Goal: Task Accomplishment & Management: Complete application form

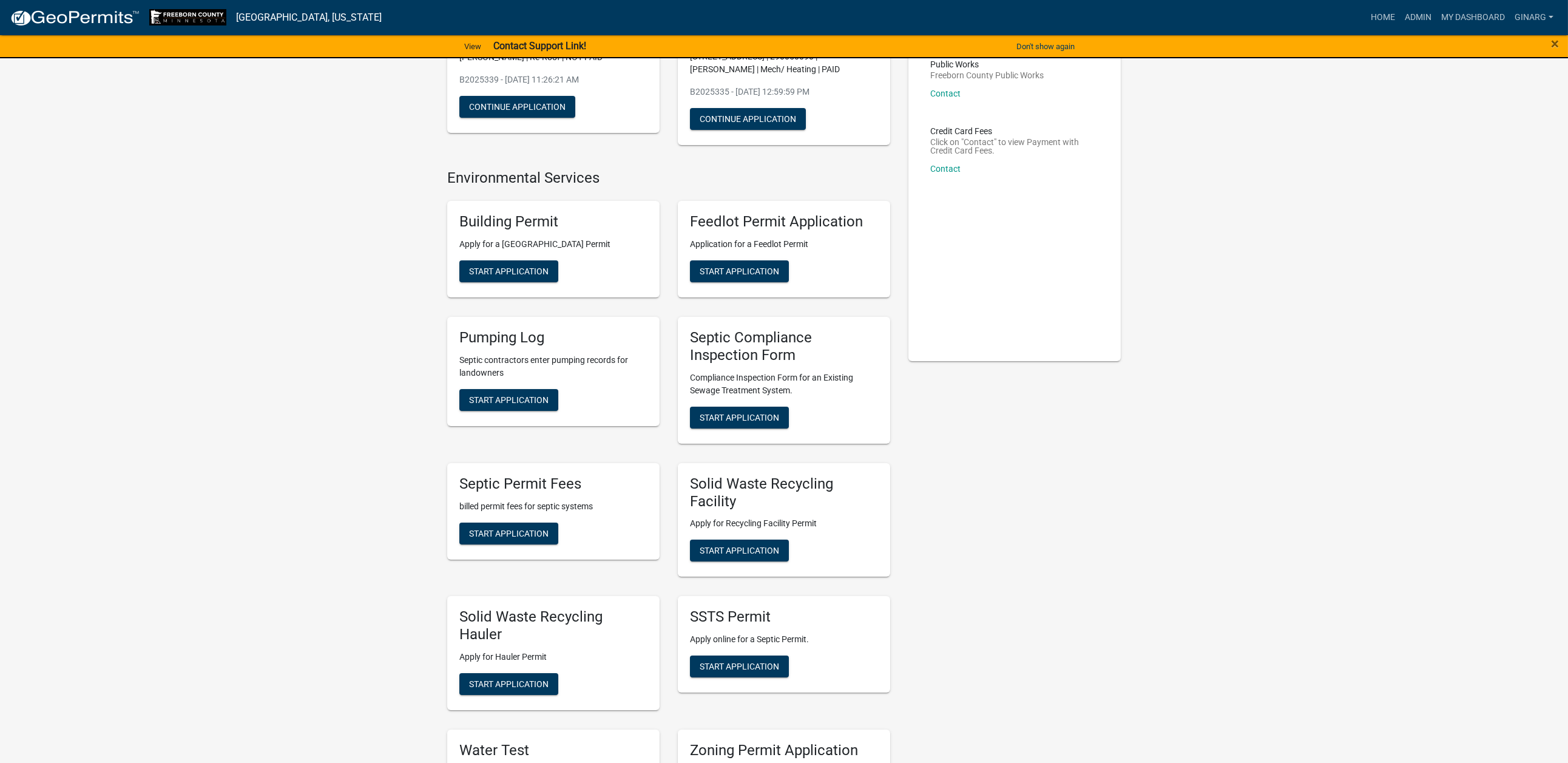
scroll to position [182, 0]
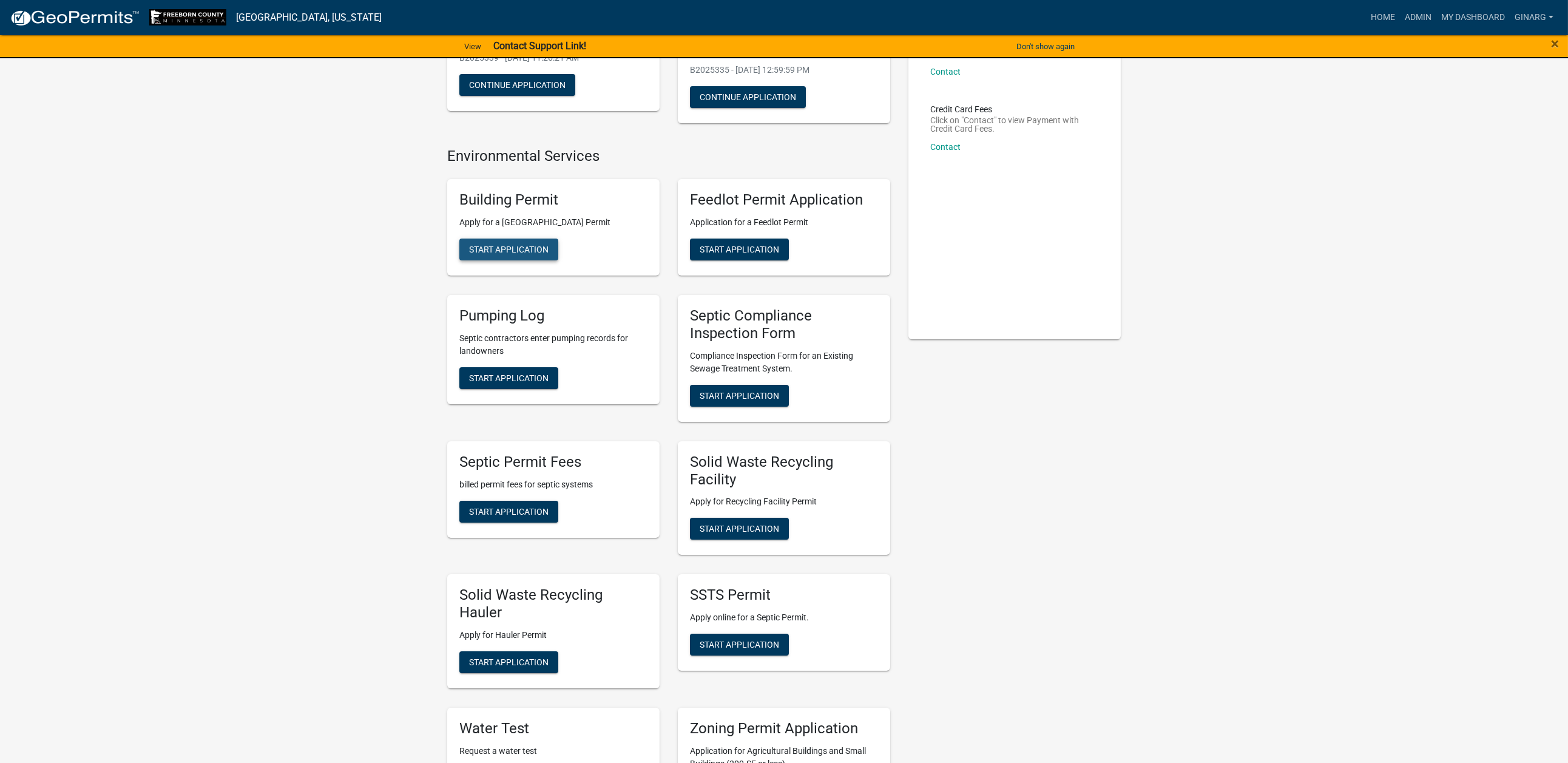
click at [507, 255] on span "Start Application" at bounding box center [508, 249] width 79 height 9
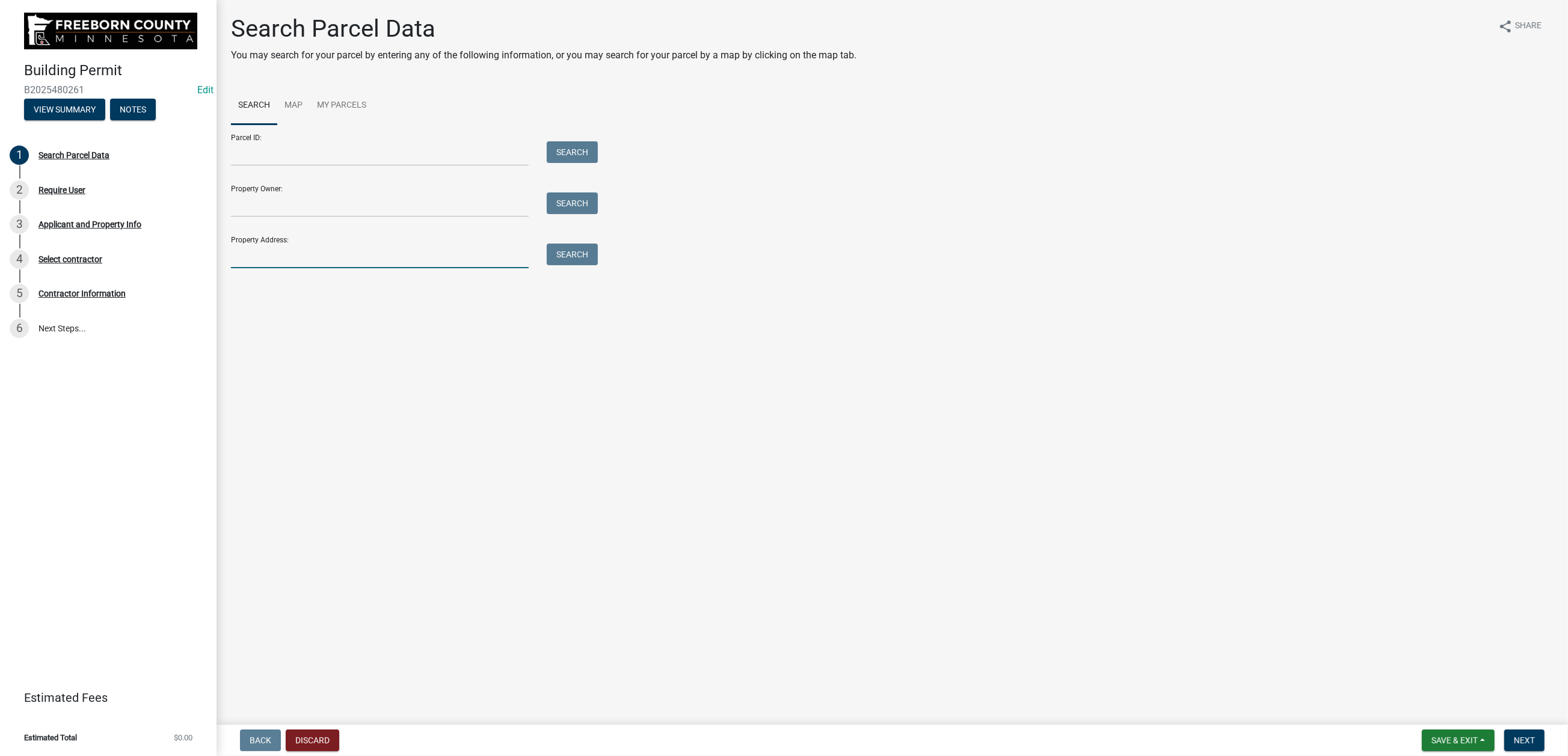
click at [295, 268] on input "Property Address:" at bounding box center [380, 256] width 297 height 24
type input "17313"
click at [598, 265] on button "Search" at bounding box center [572, 254] width 51 height 21
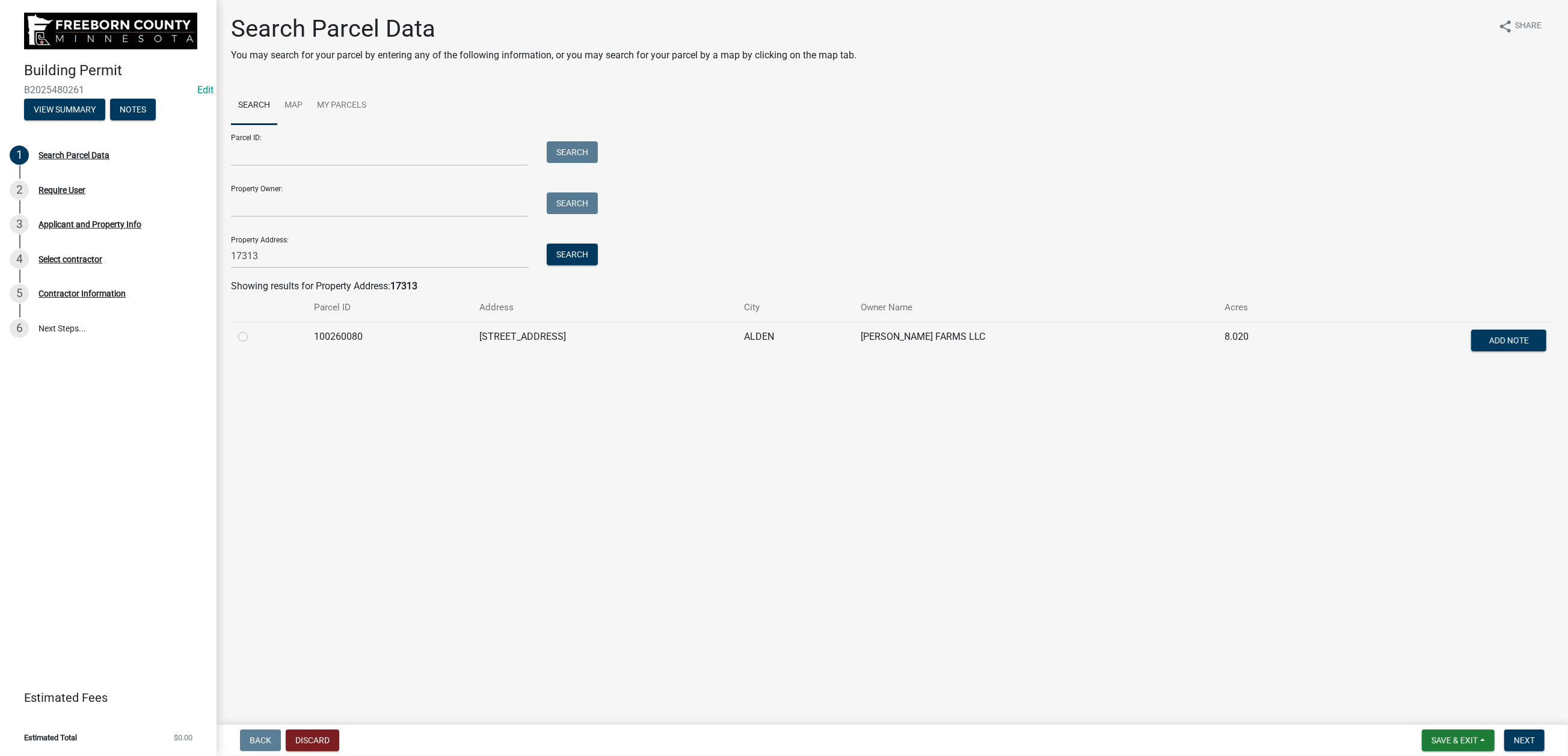
click at [252, 330] on label at bounding box center [252, 330] width 0 height 0
click at [259, 337] on input "radio" at bounding box center [256, 334] width 7 height 7
radio input "true"
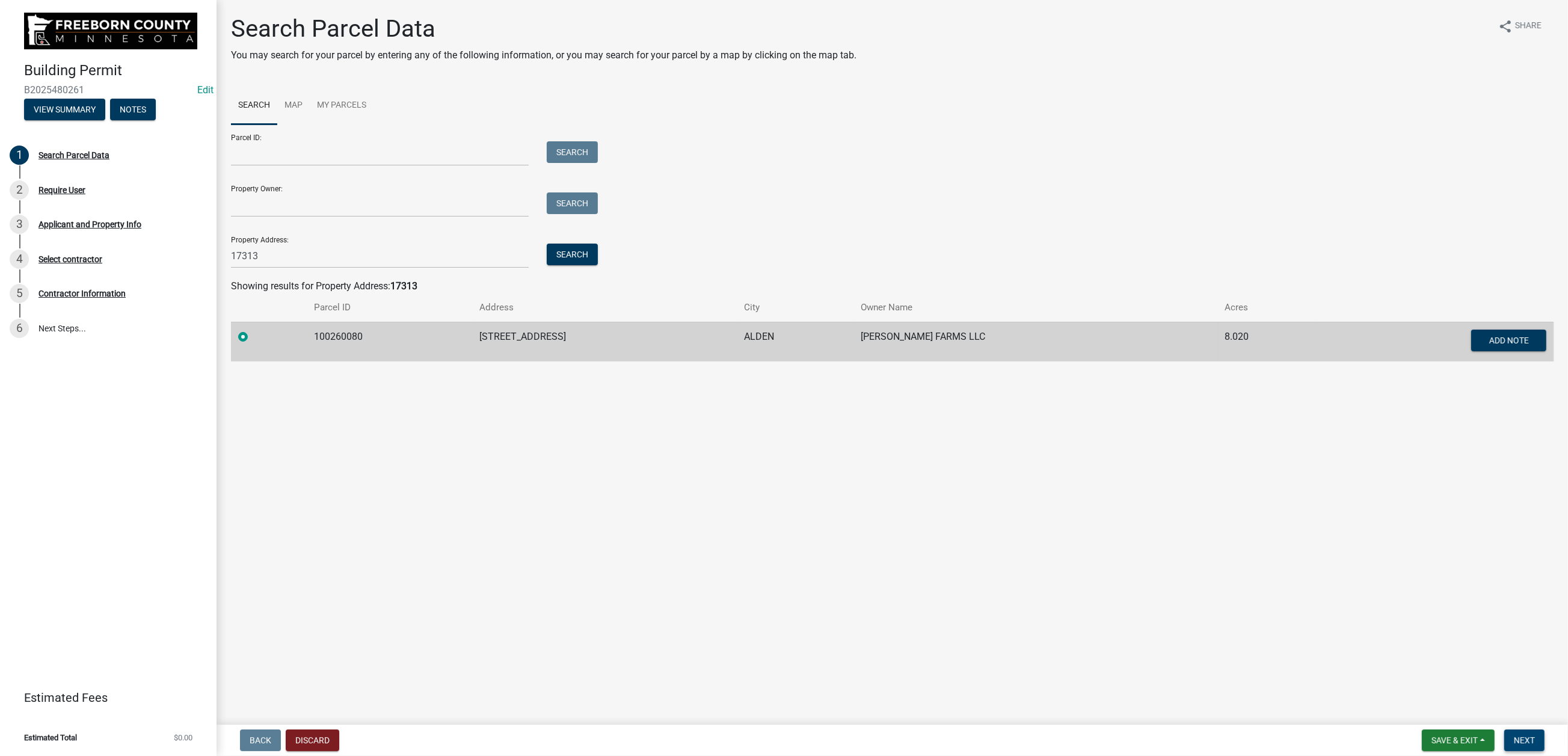
click at [1515, 735] on span "Next" at bounding box center [1525, 740] width 22 height 9
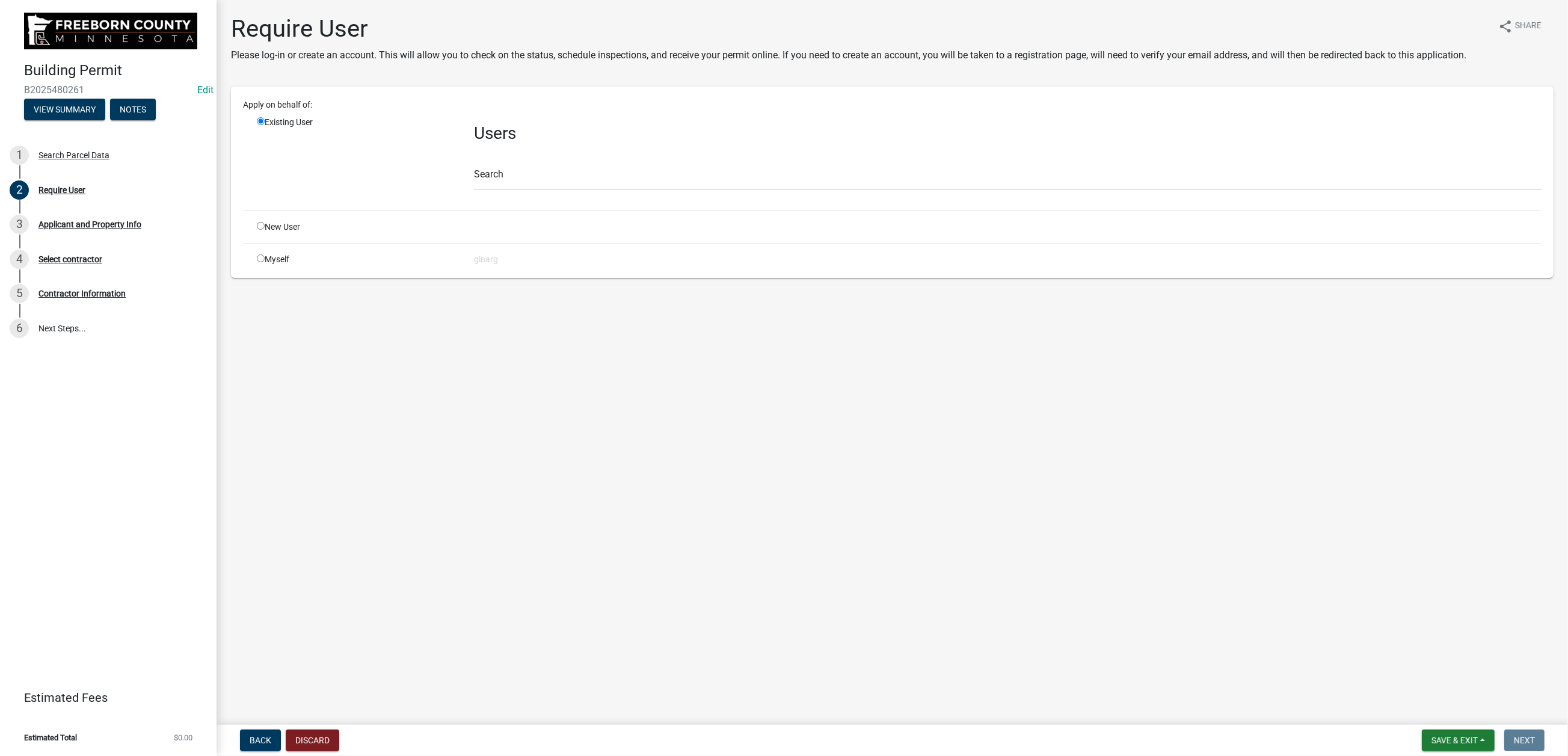
click at [265, 263] on input "radio" at bounding box center [261, 258] width 7 height 7
radio input "true"
radio input "false"
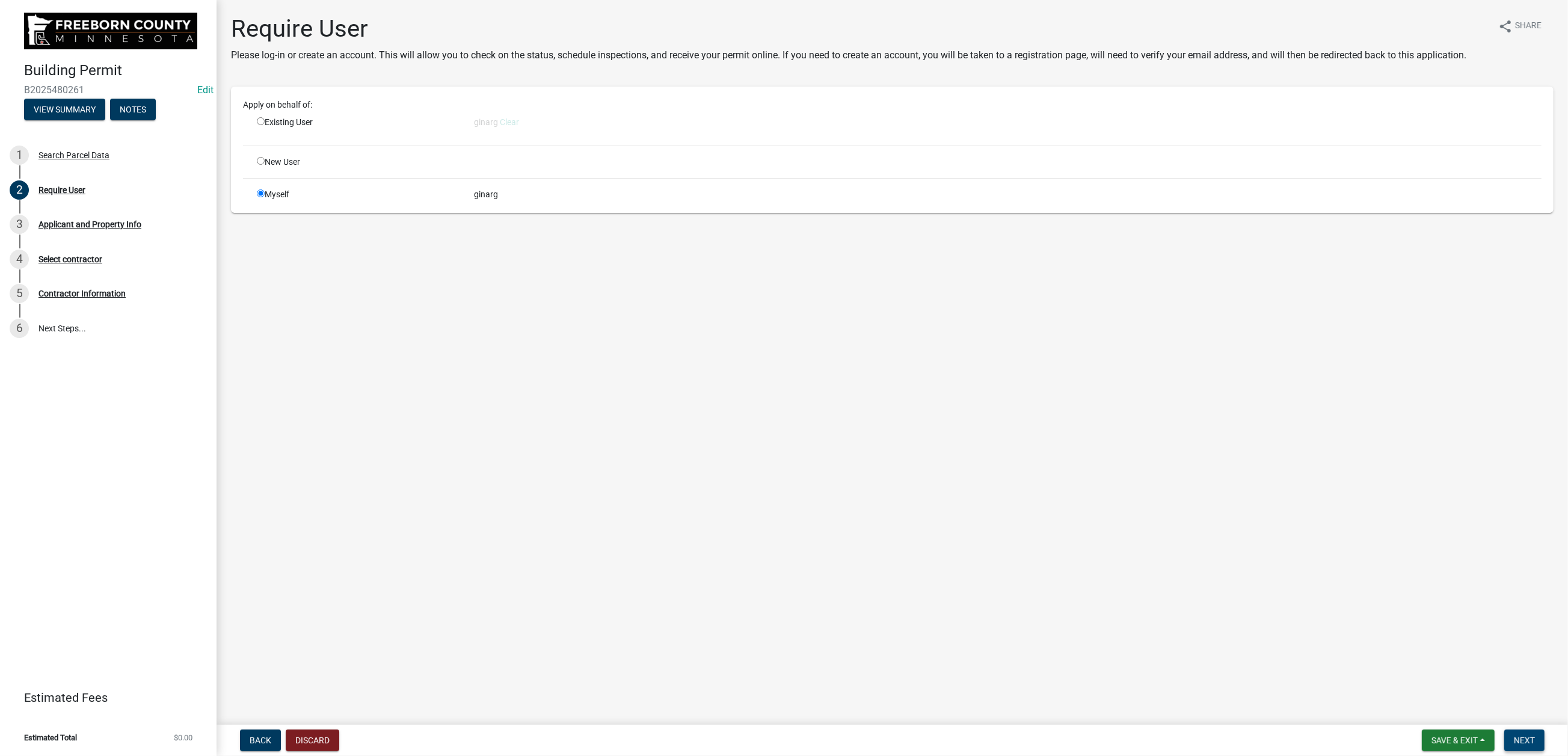
click at [1515, 735] on span "Next" at bounding box center [1525, 740] width 22 height 9
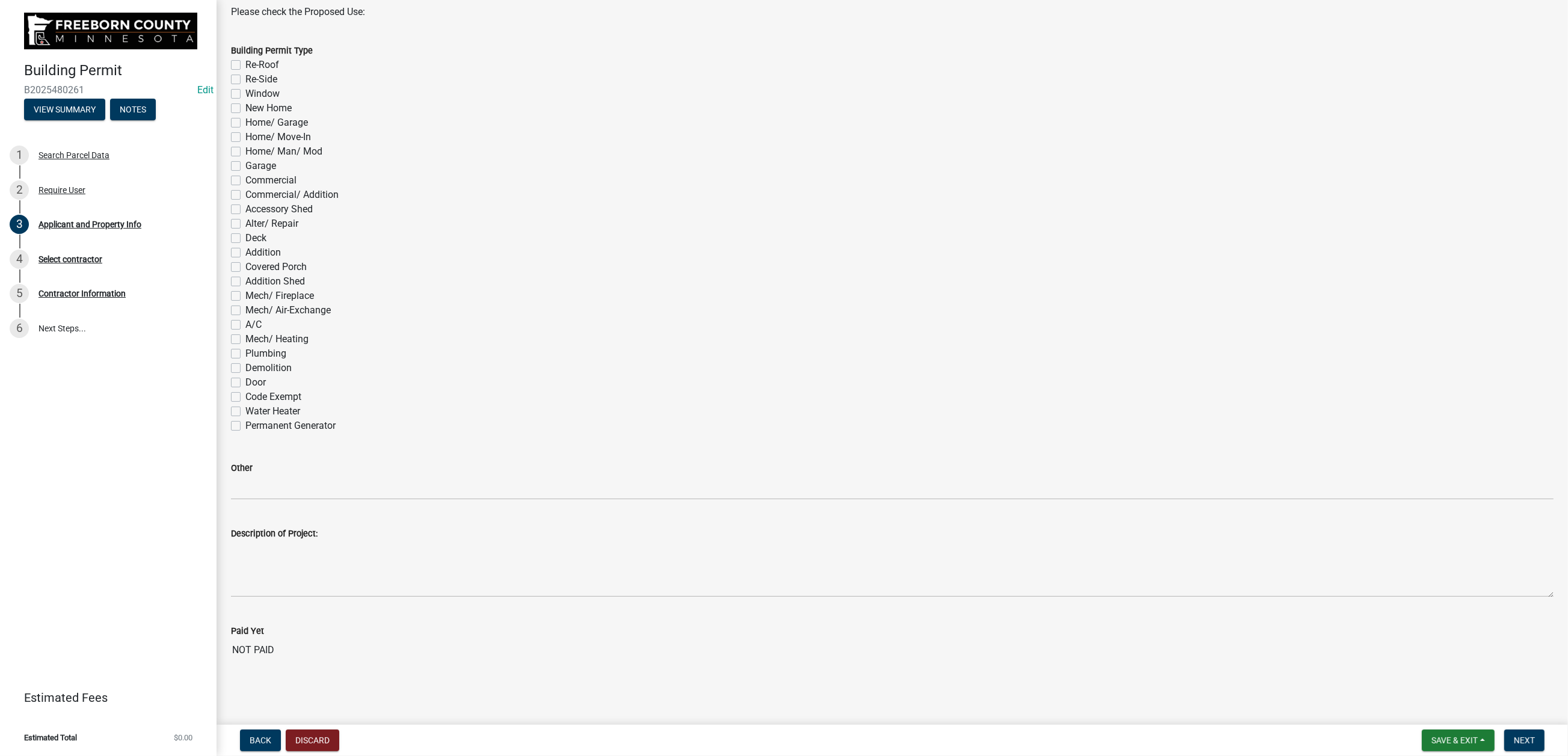
scroll to position [721, 0]
click at [246, 347] on label "Mech/ Heating" at bounding box center [278, 338] width 64 height 14
click at [246, 340] on input "Mech/ Heating" at bounding box center [250, 335] width 7 height 7
checkbox input "true"
checkbox input "false"
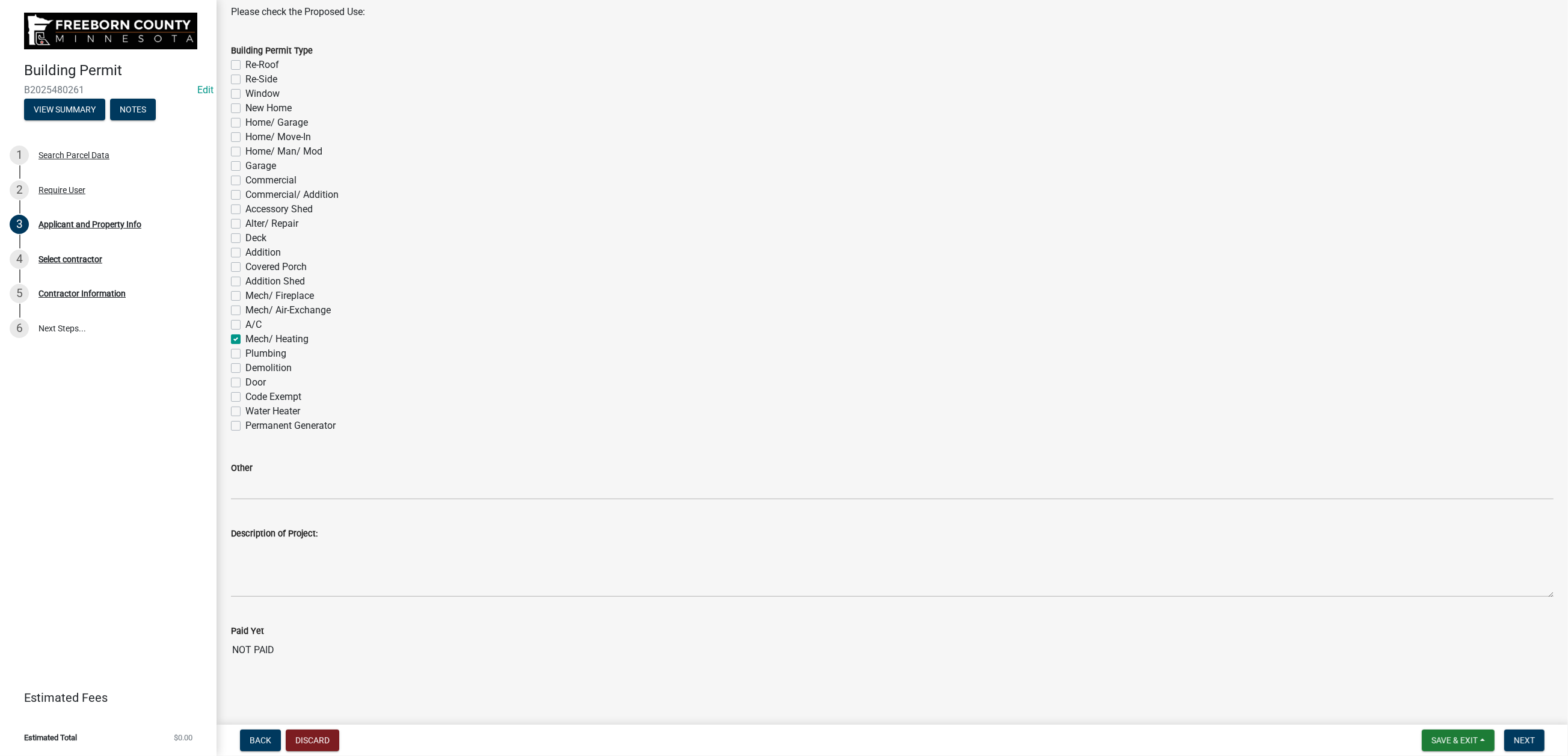
checkbox input "false"
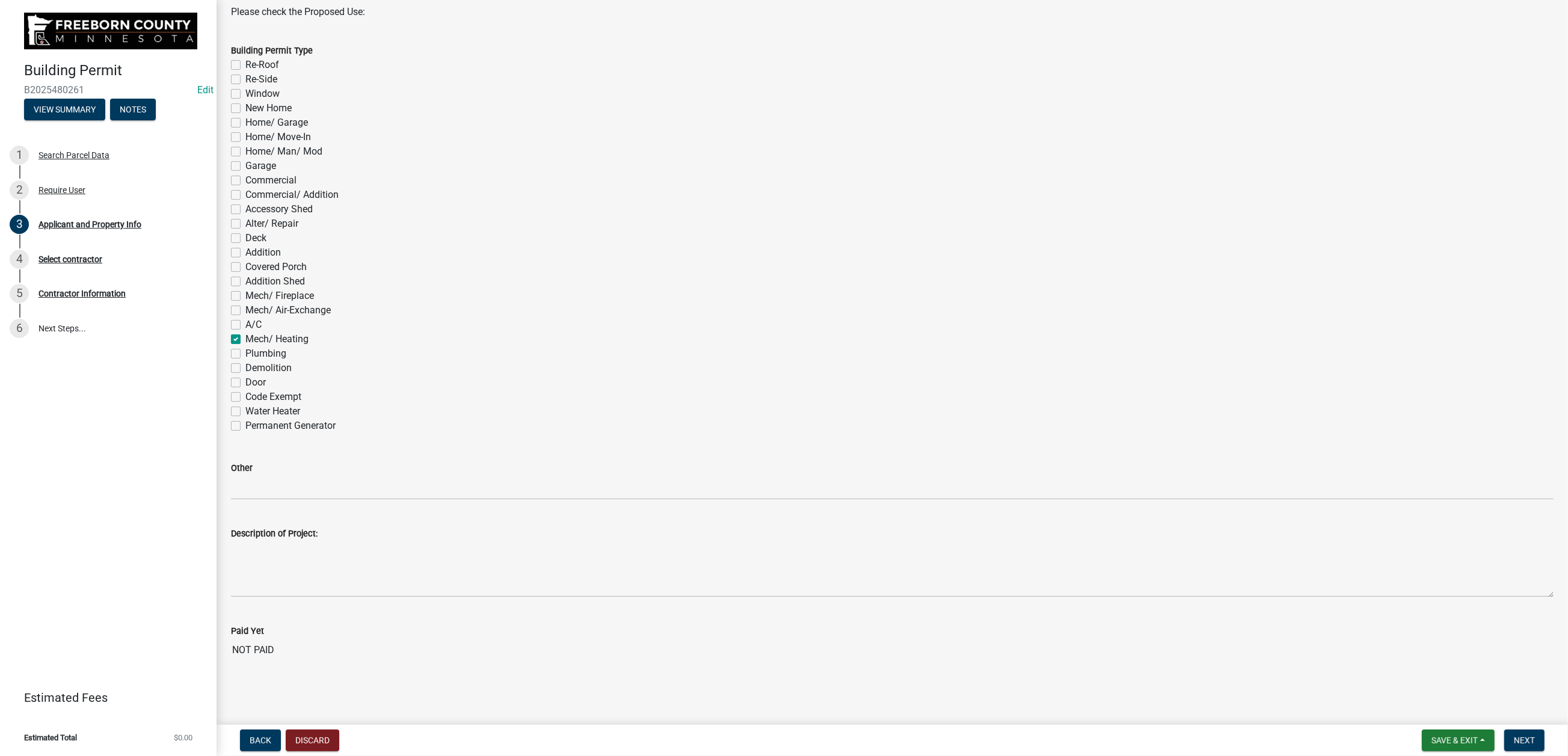
checkbox input "false"
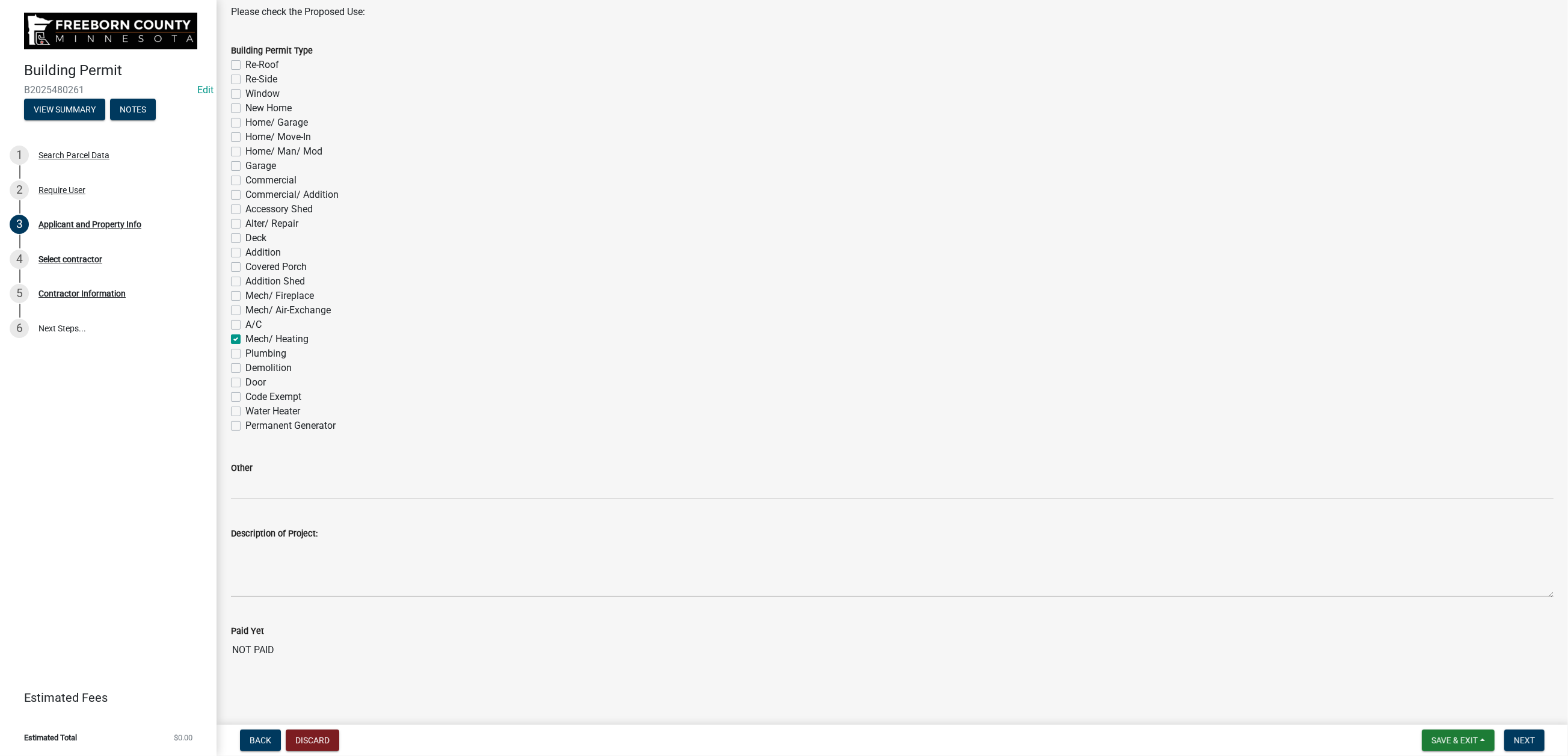
checkbox input "false"
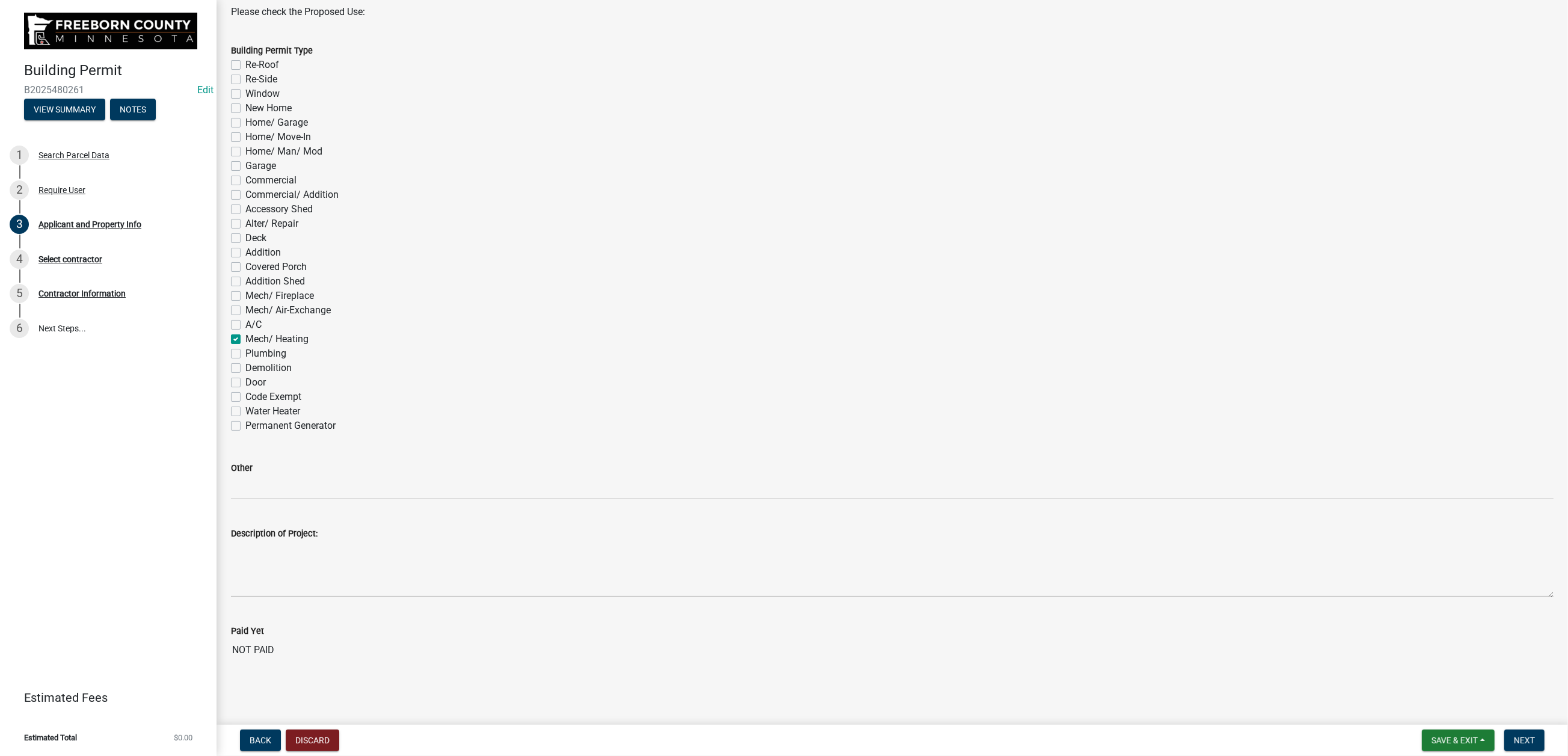
checkbox input "false"
checkbox input "true"
checkbox input "false"
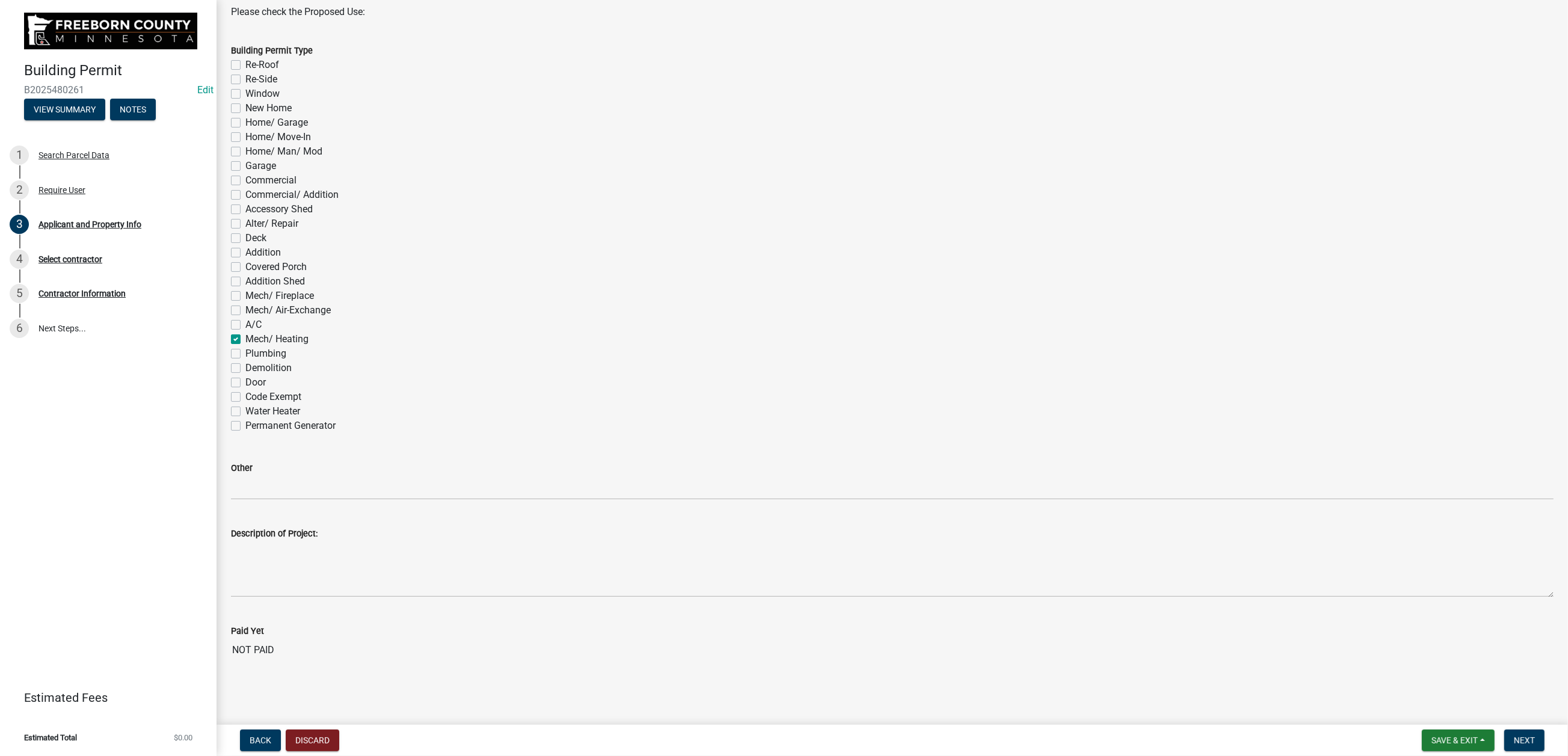
checkbox input "false"
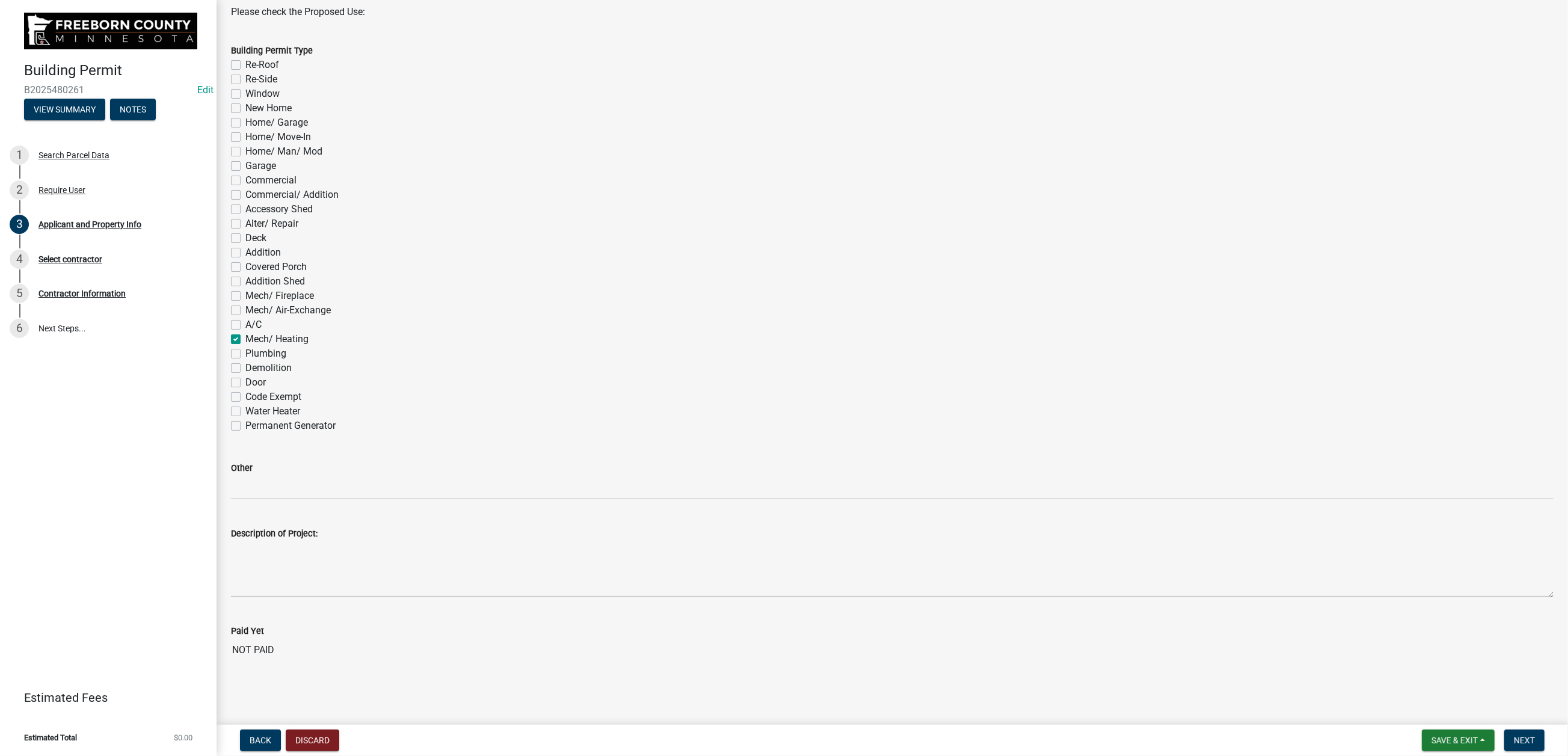
click at [249, 332] on label "A/C" at bounding box center [253, 324] width 16 height 14
click at [249, 325] on input "A/C" at bounding box center [250, 321] width 7 height 7
checkbox input "true"
checkbox input "false"
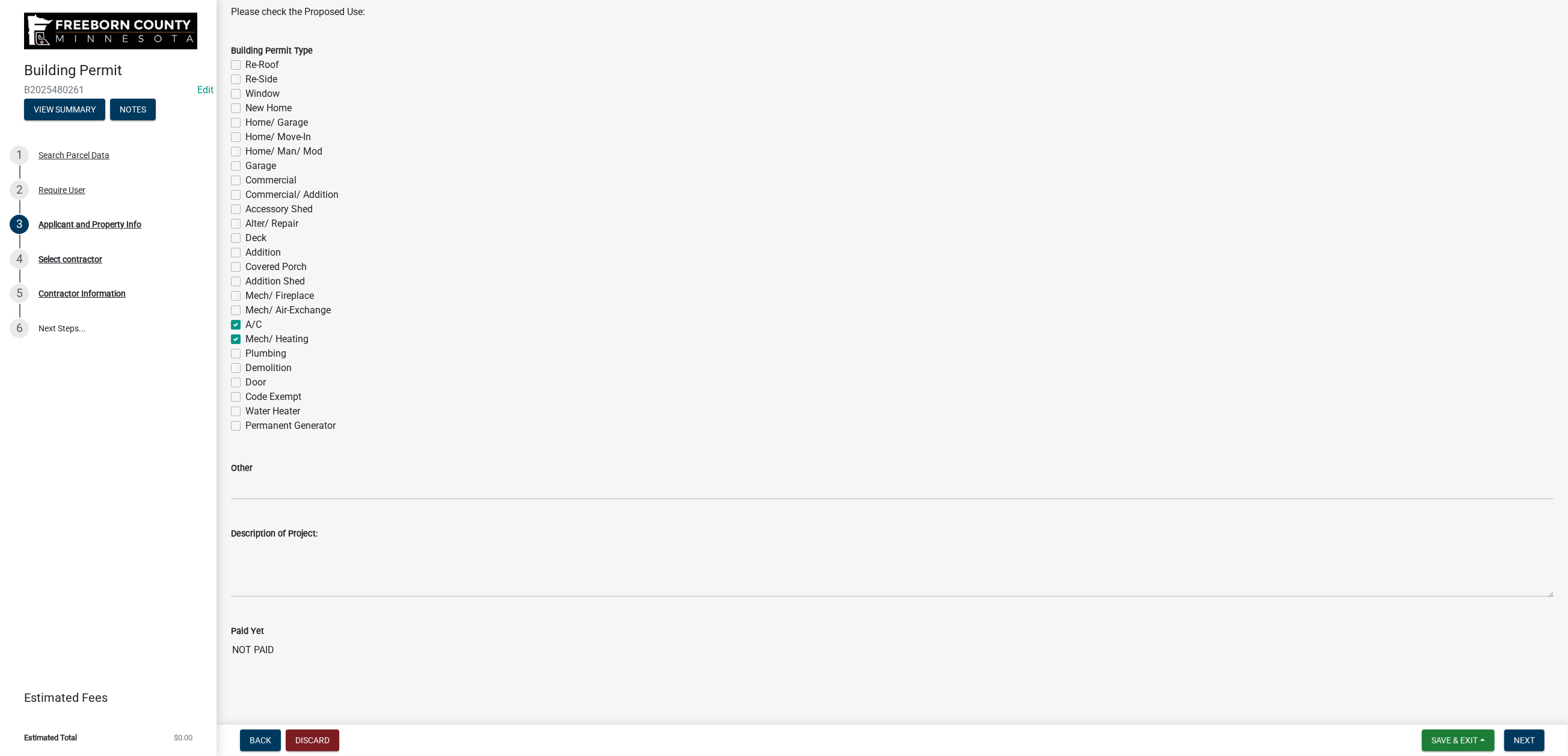
checkbox input "false"
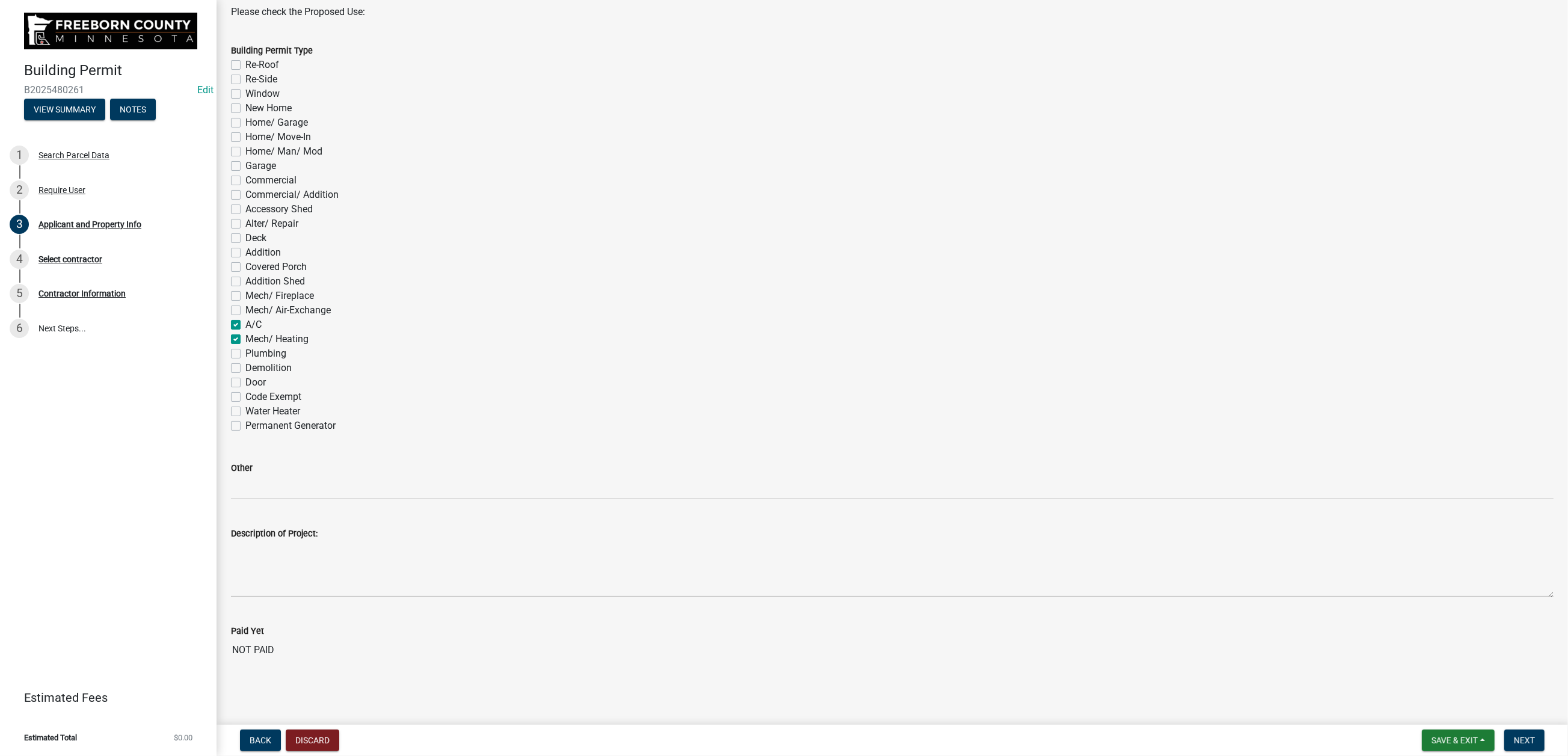
checkbox input "false"
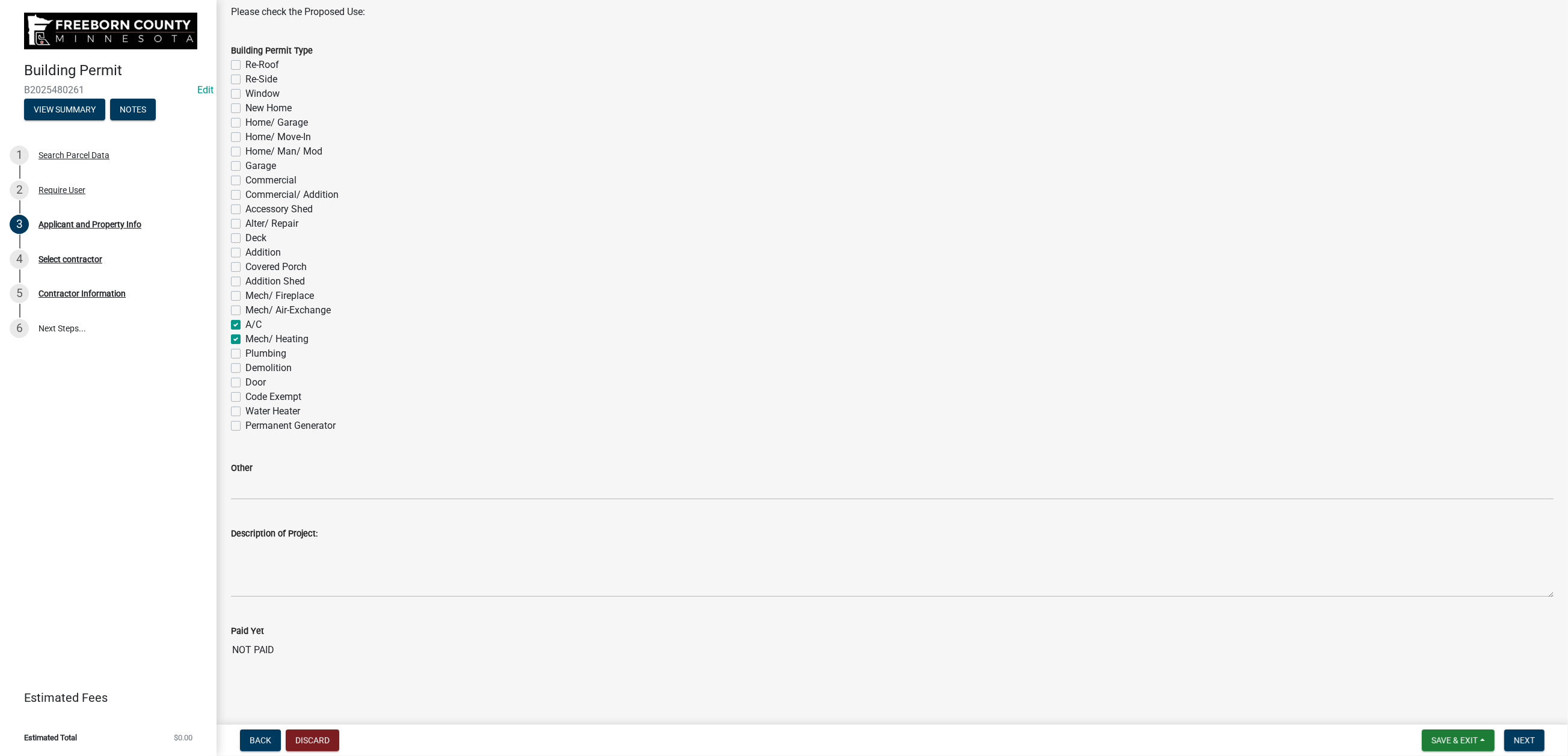
checkbox input "false"
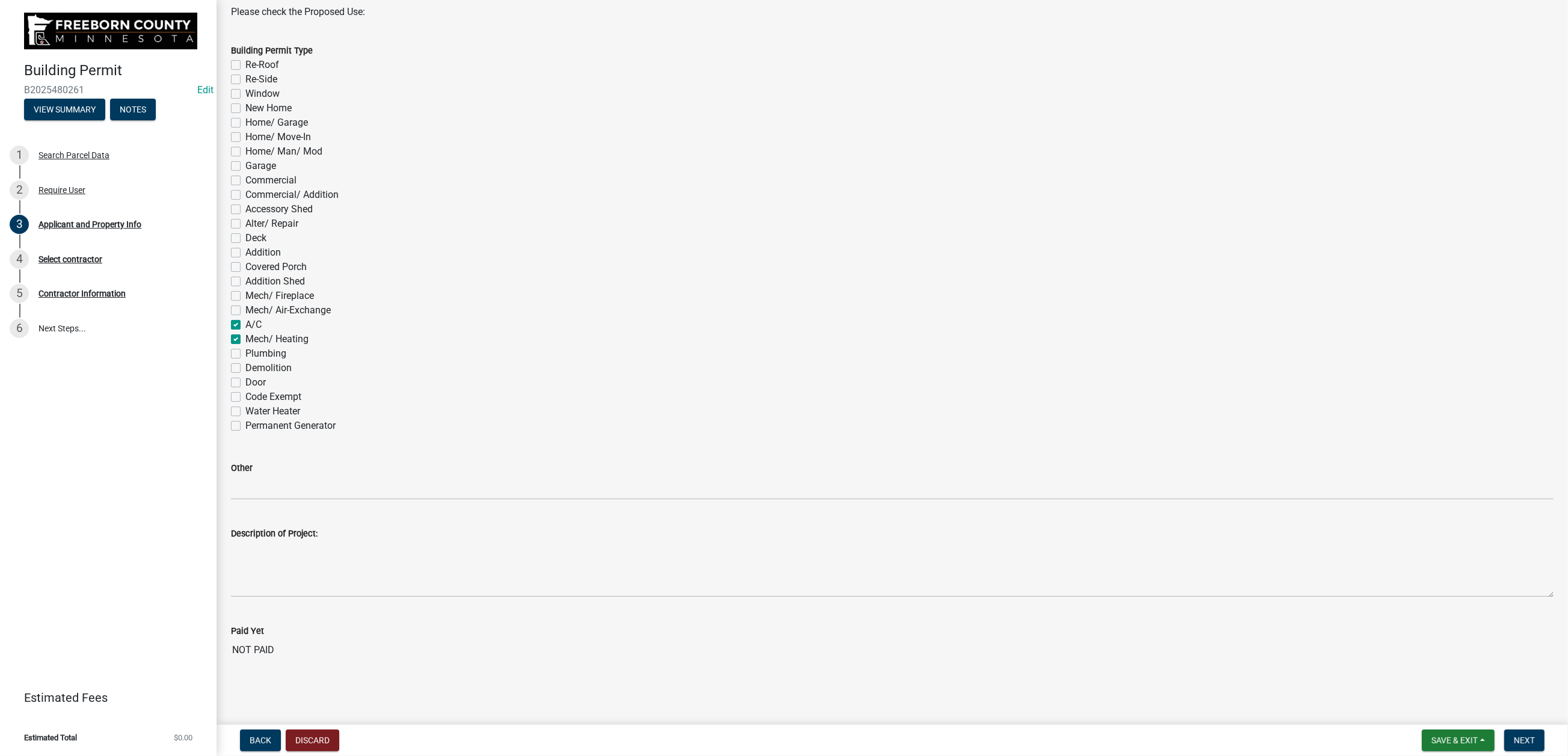
checkbox input "false"
checkbox input "true"
checkbox input "false"
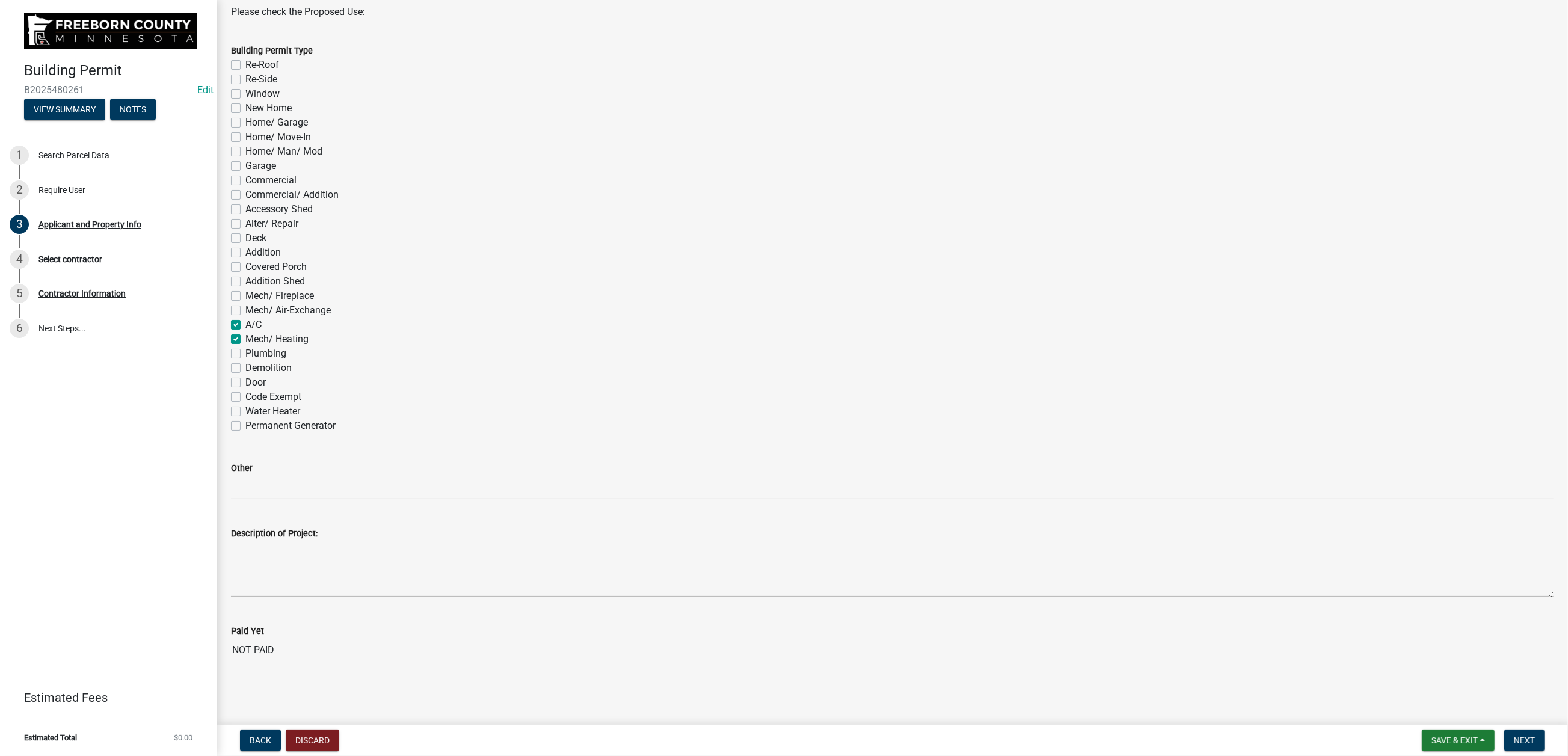
checkbox input "false"
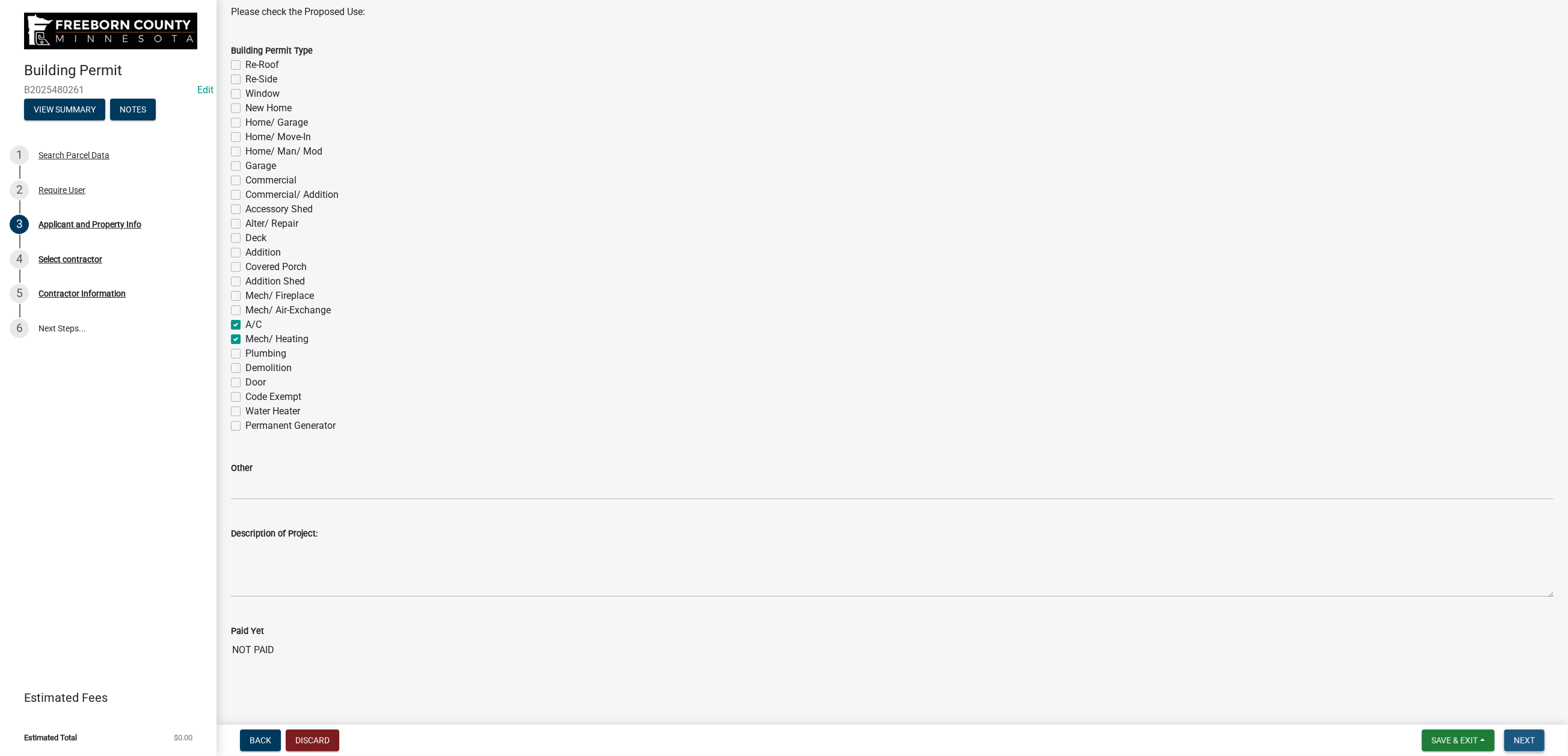
click at [1515, 735] on span "Next" at bounding box center [1525, 740] width 22 height 9
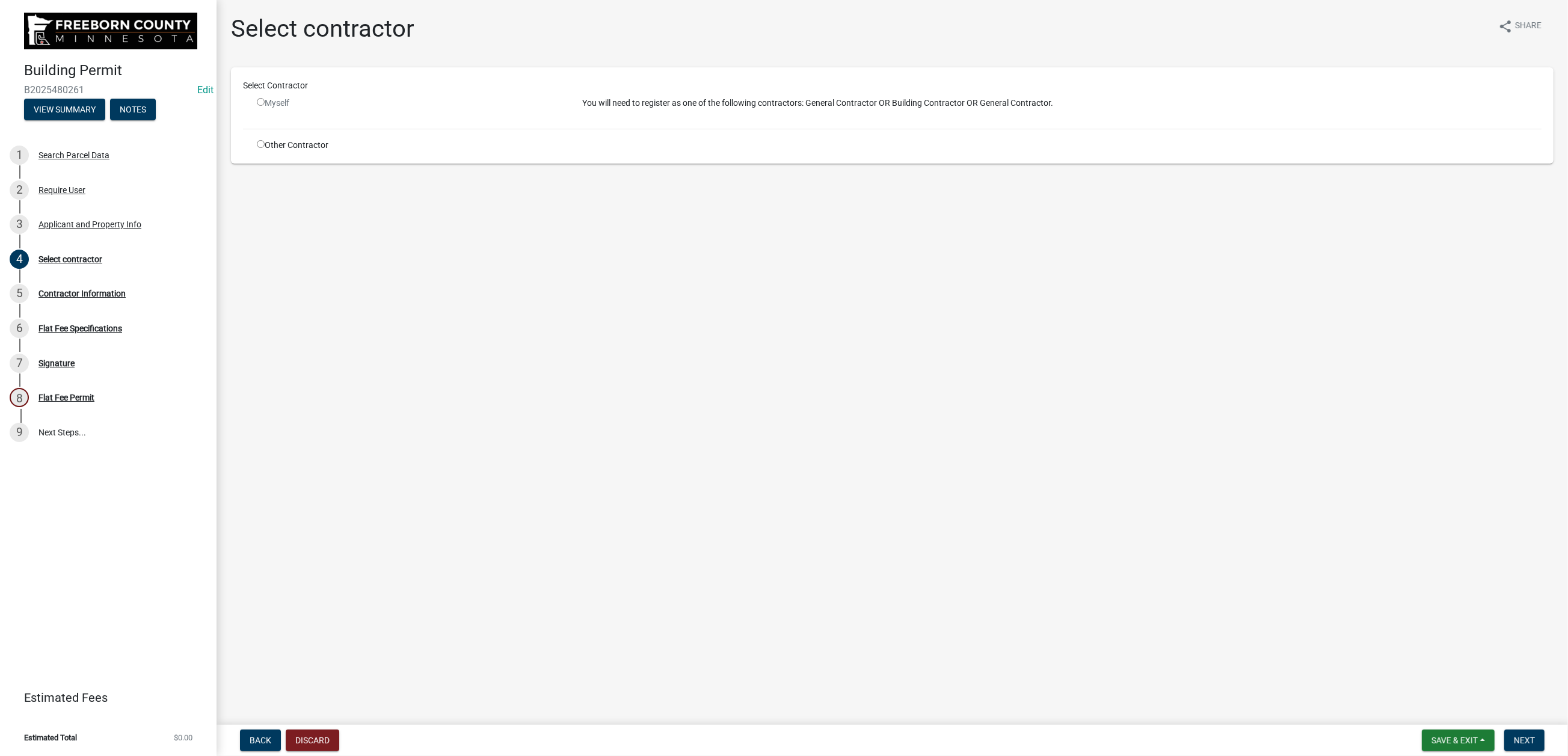
click at [265, 148] on input "radio" at bounding box center [261, 144] width 7 height 7
radio input "true"
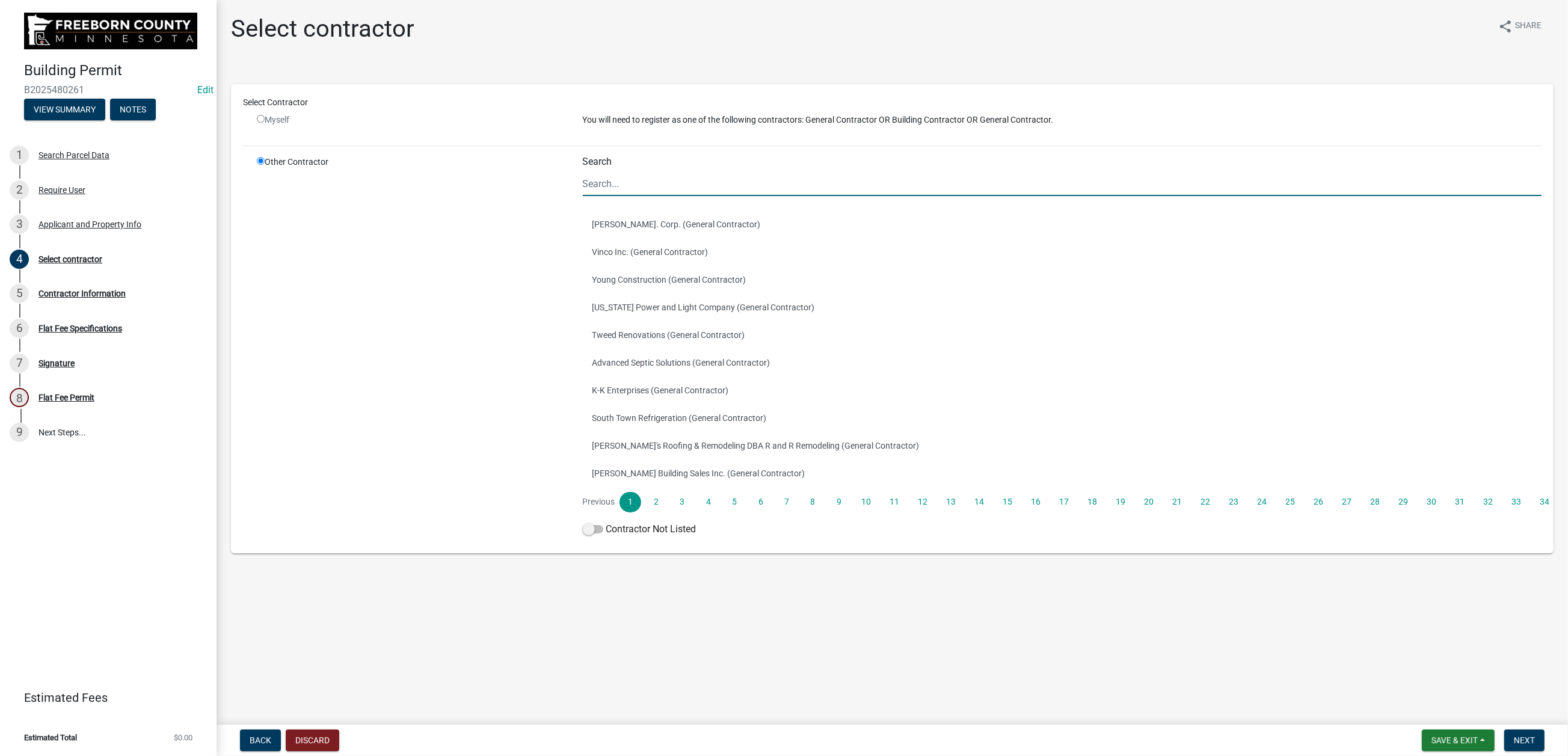
click at [611, 196] on input "Search" at bounding box center [1062, 183] width 959 height 24
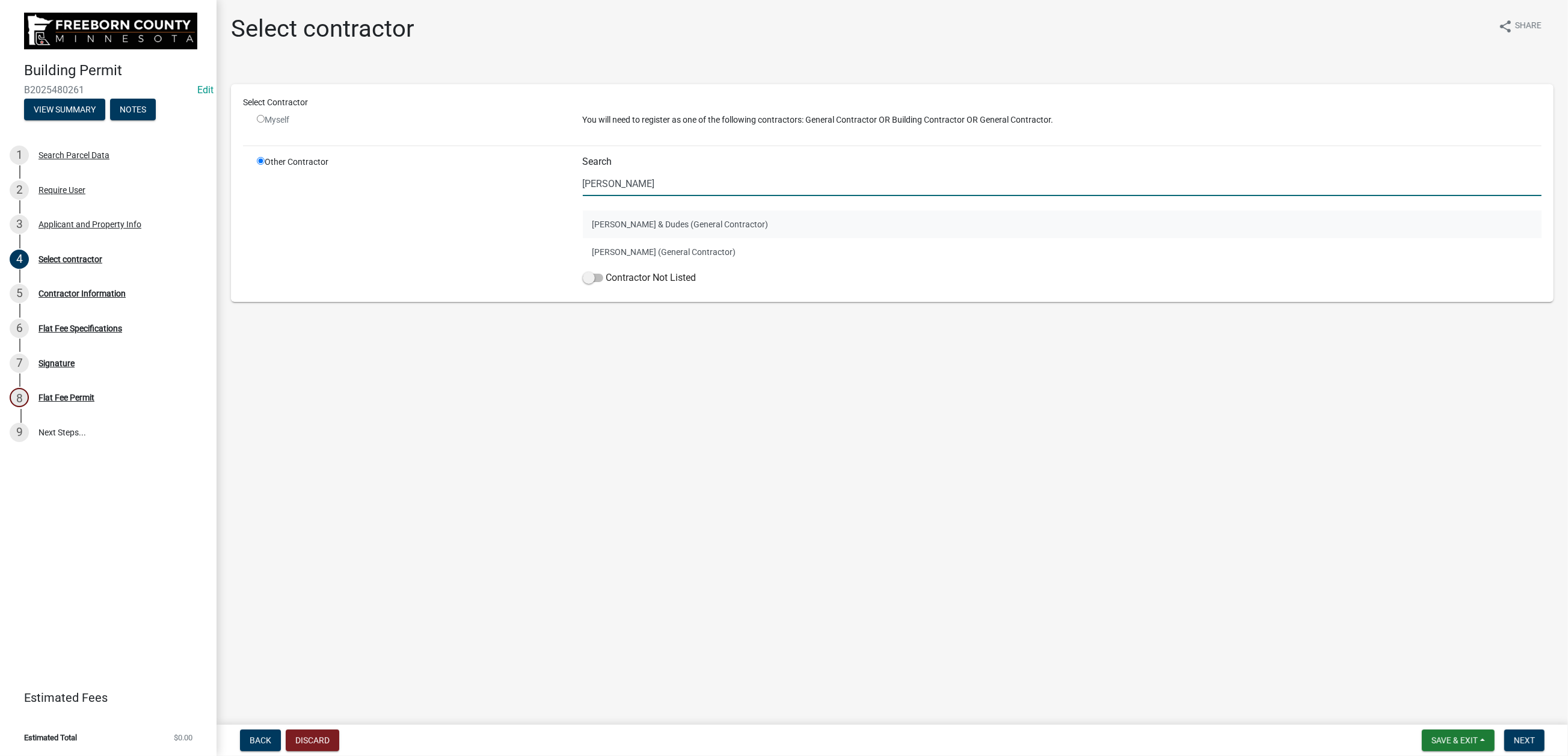
type input "[PERSON_NAME]"
click at [620, 238] on button "[PERSON_NAME] & Dudes (General Contractor)" at bounding box center [1062, 224] width 959 height 28
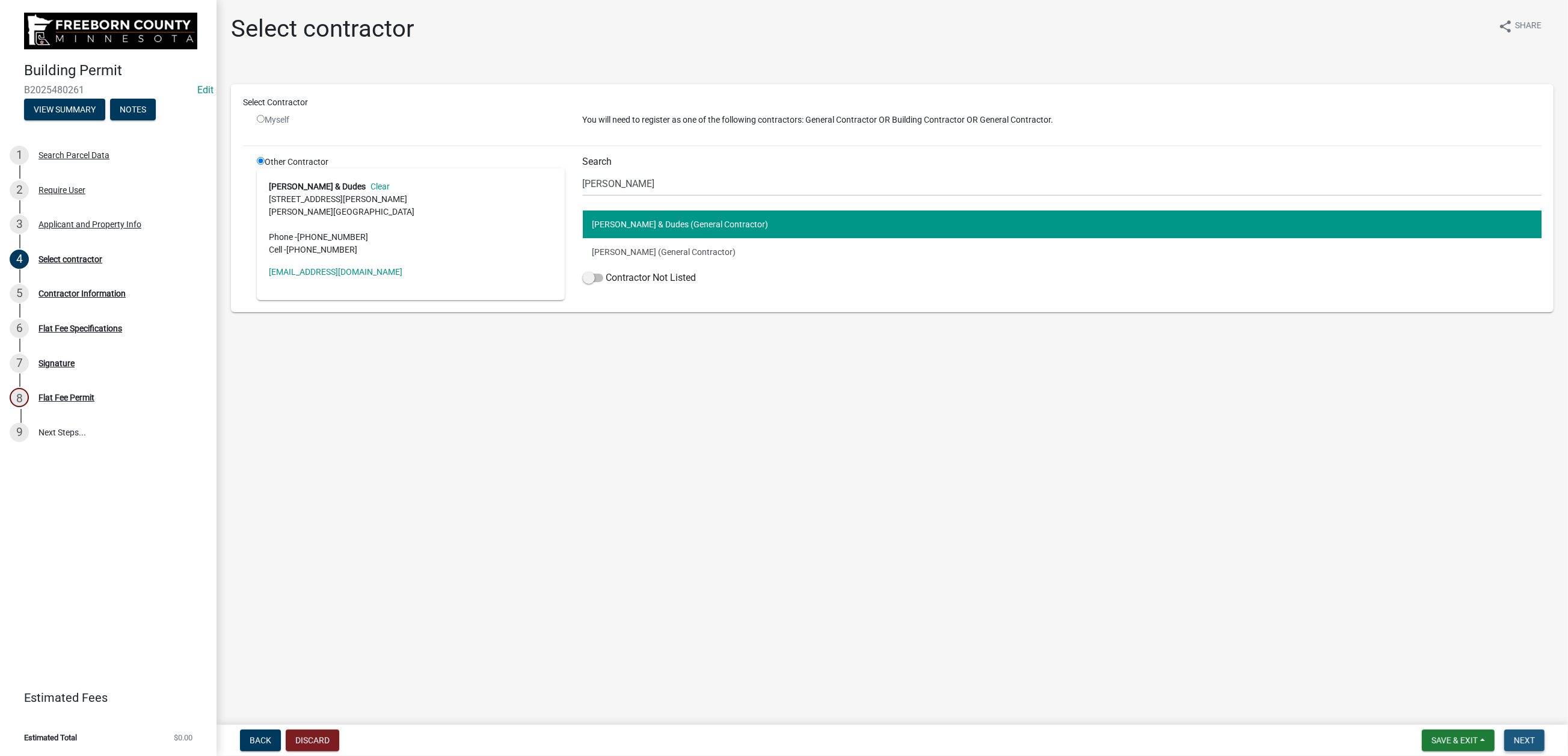
click at [1515, 735] on span "Next" at bounding box center [1525, 740] width 22 height 9
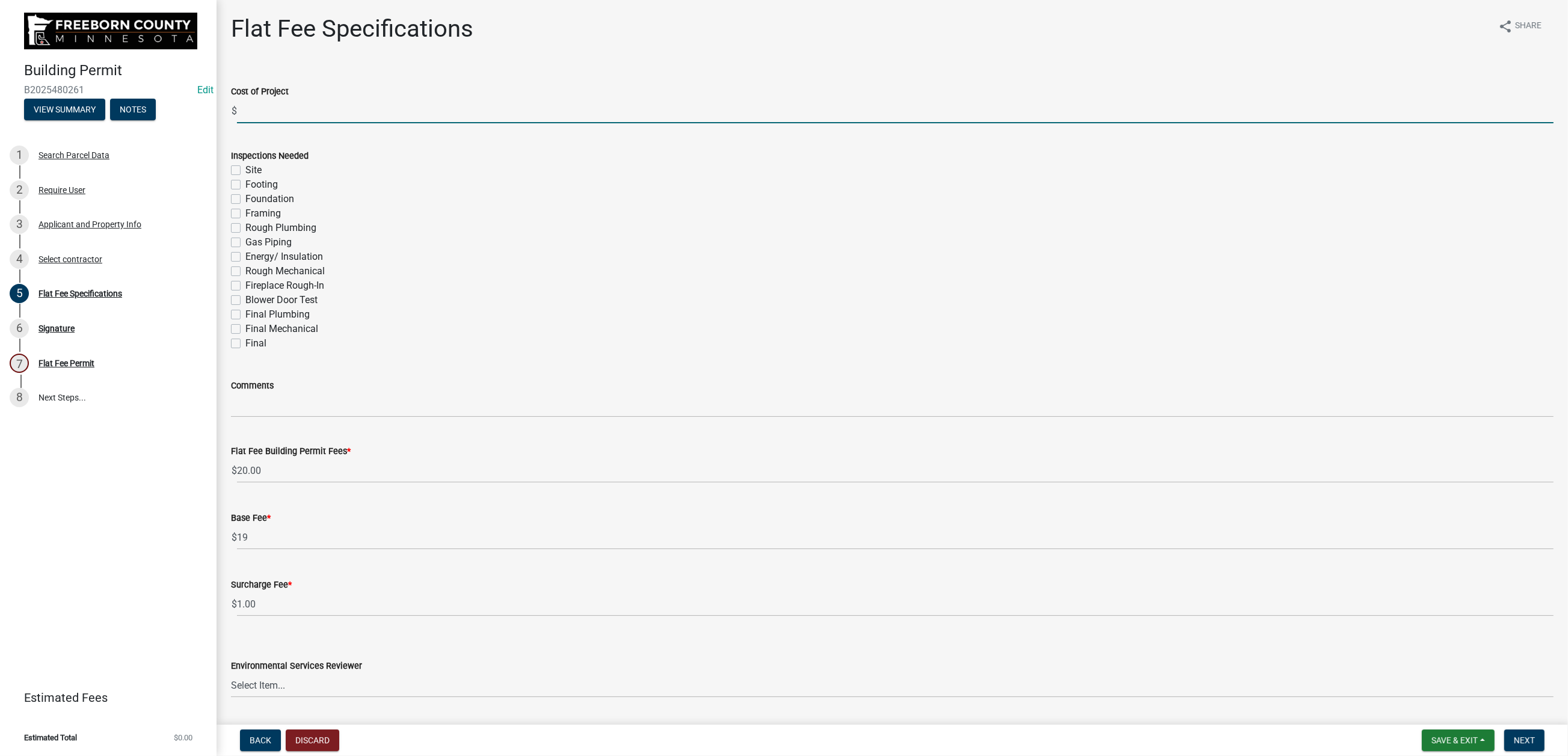
click at [274, 123] on input "text" at bounding box center [896, 111] width 1316 height 24
type input "6300"
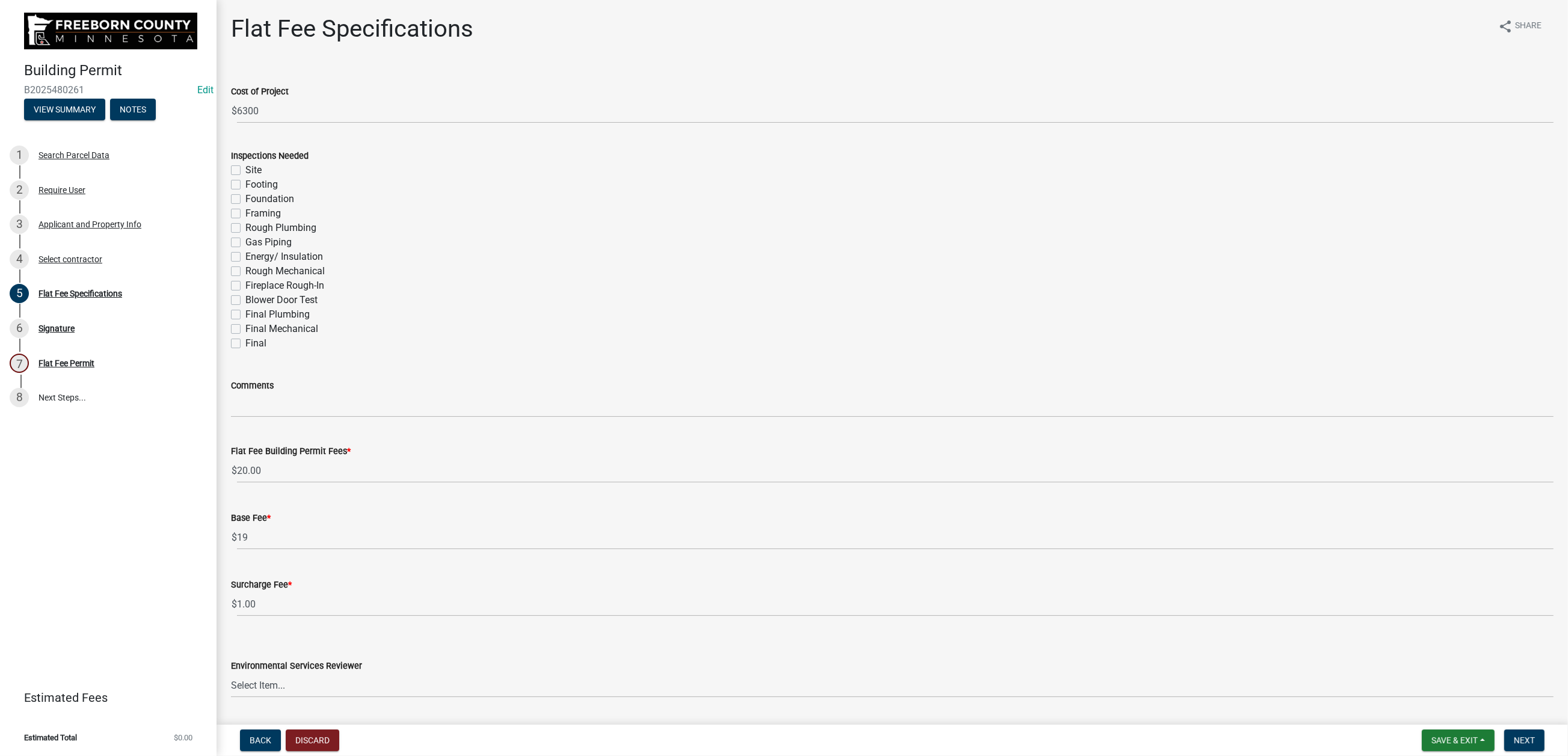
click at [246, 336] on label "Final Mechanical" at bounding box center [282, 328] width 73 height 14
click at [246, 330] on input "Final Mechanical" at bounding box center [250, 325] width 7 height 7
checkbox input "true"
checkbox input "false"
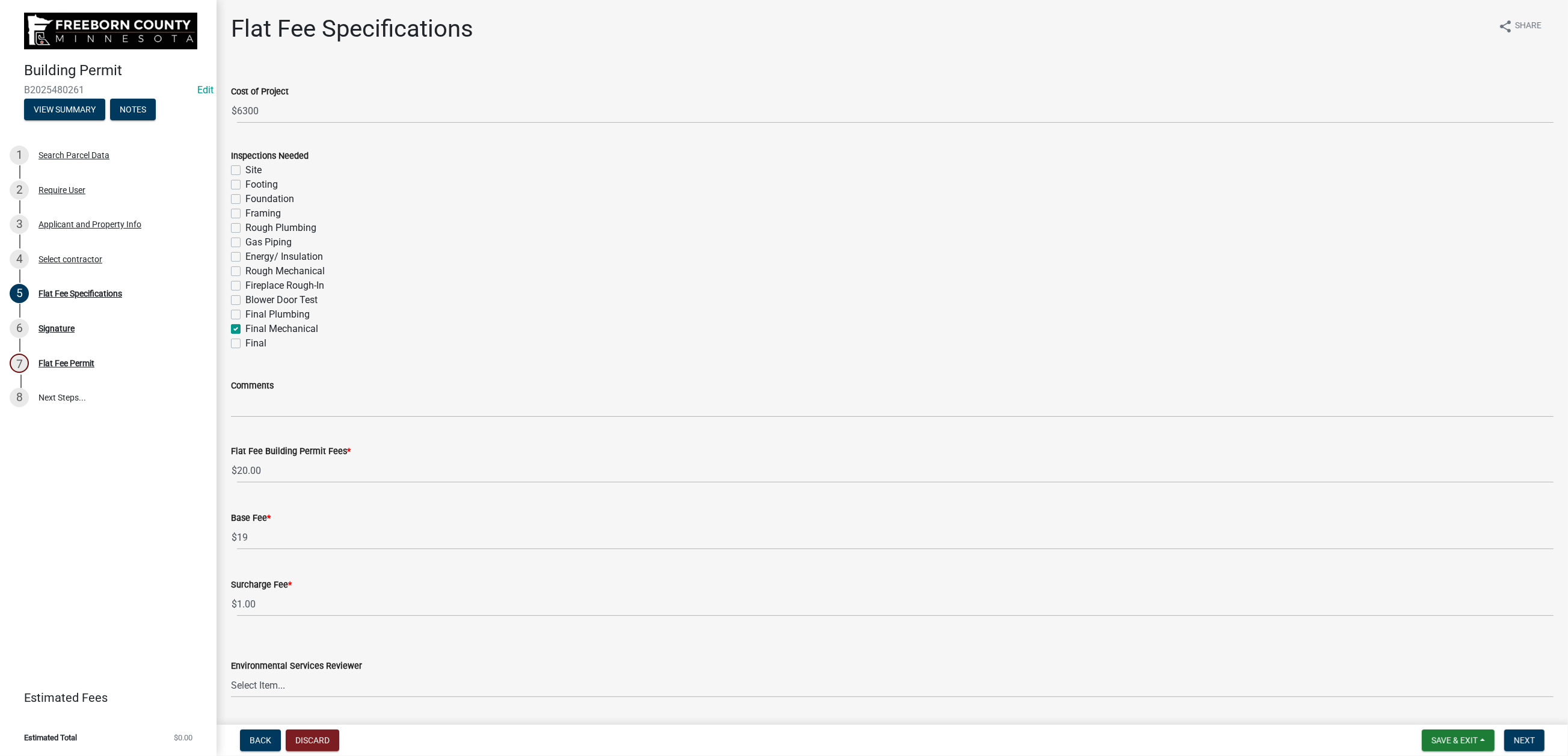
checkbox input "false"
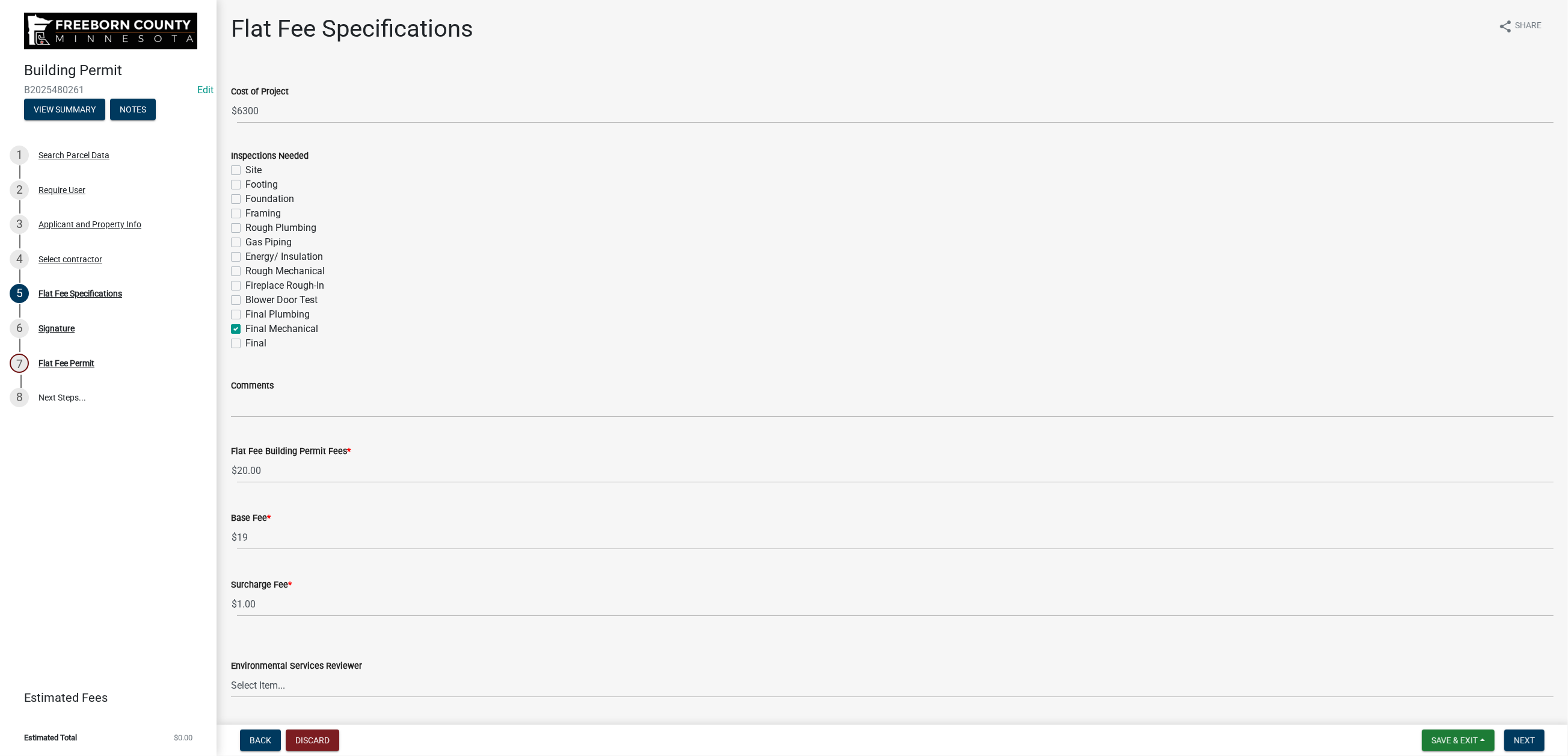
checkbox input "false"
checkbox input "true"
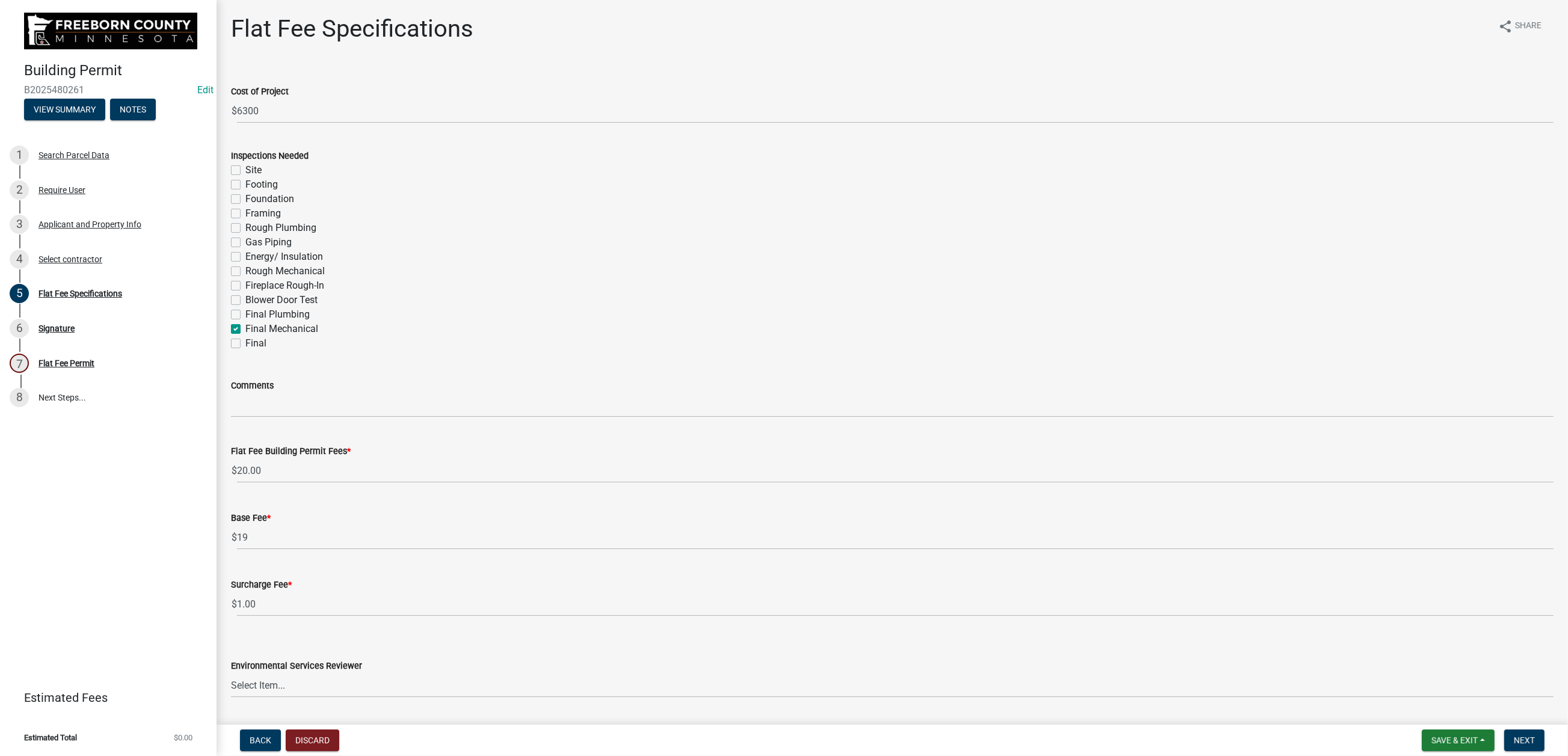
checkbox input "false"
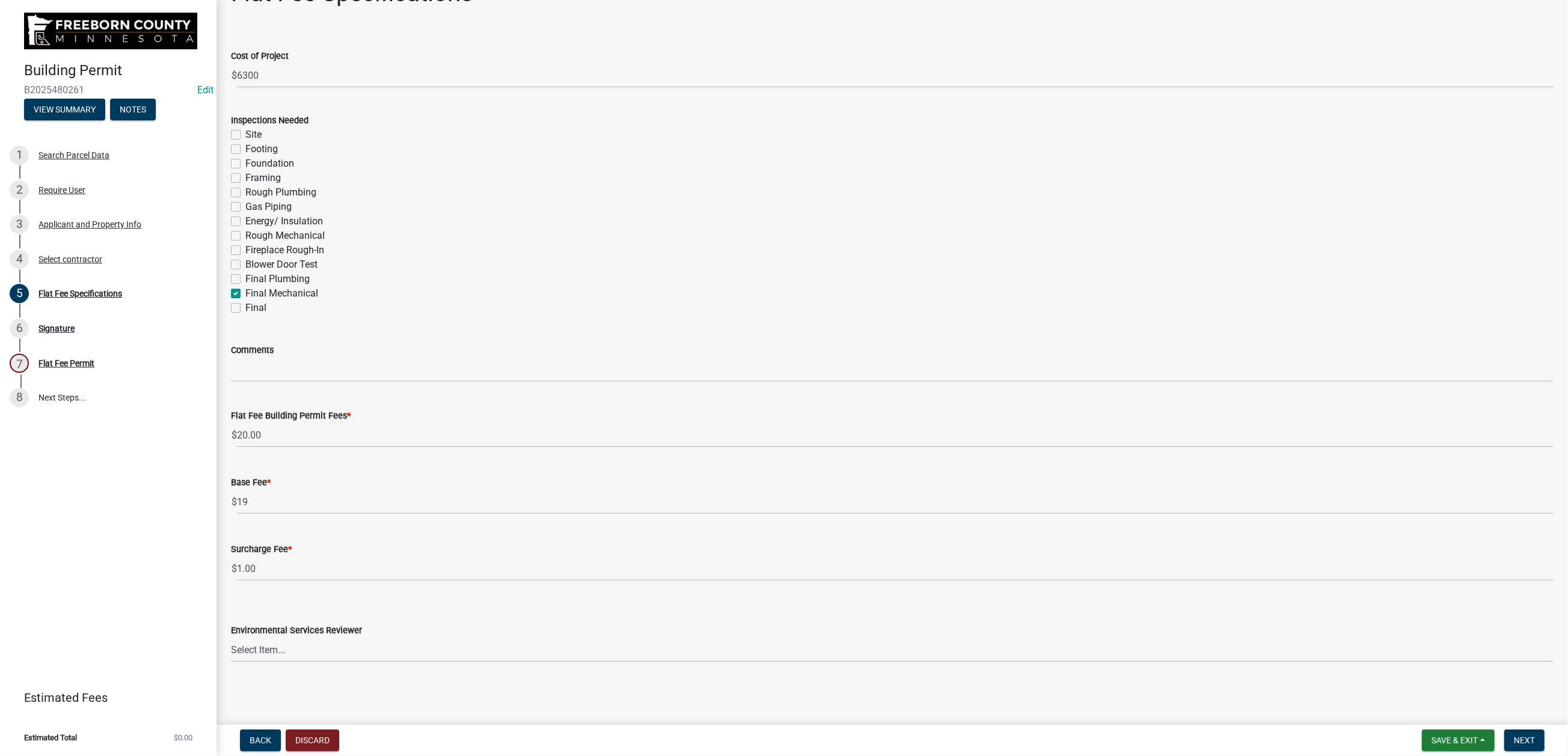
scroll to position [180, 0]
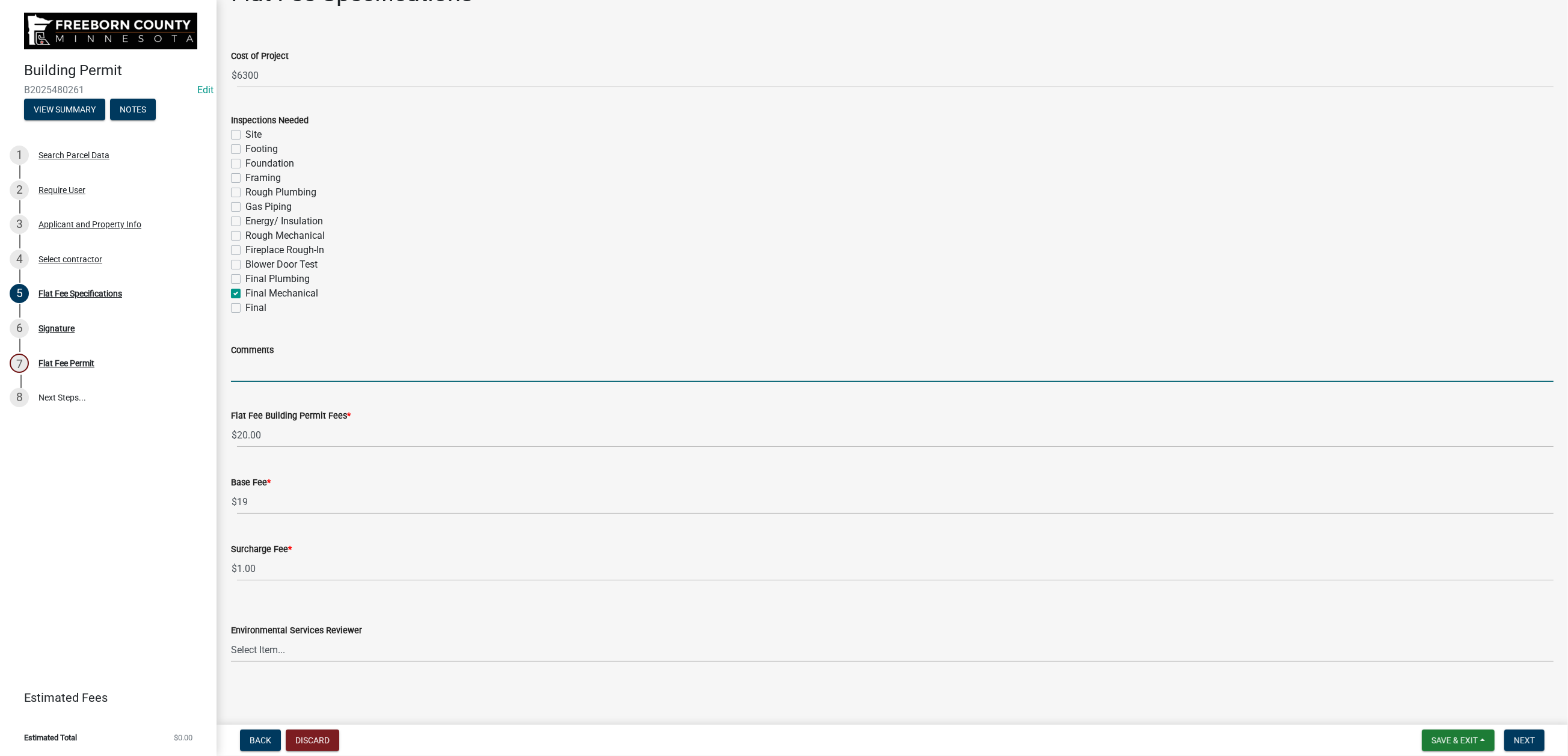
click at [268, 382] on input "Comments" at bounding box center [892, 369] width 1323 height 24
type input "furnace and ac"
click at [805, 637] on select "Select Item... [PERSON_NAME] [PERSON_NAME] [PERSON_NAME] [PERSON_NAME] [PERSON_…" at bounding box center [892, 649] width 1323 height 24
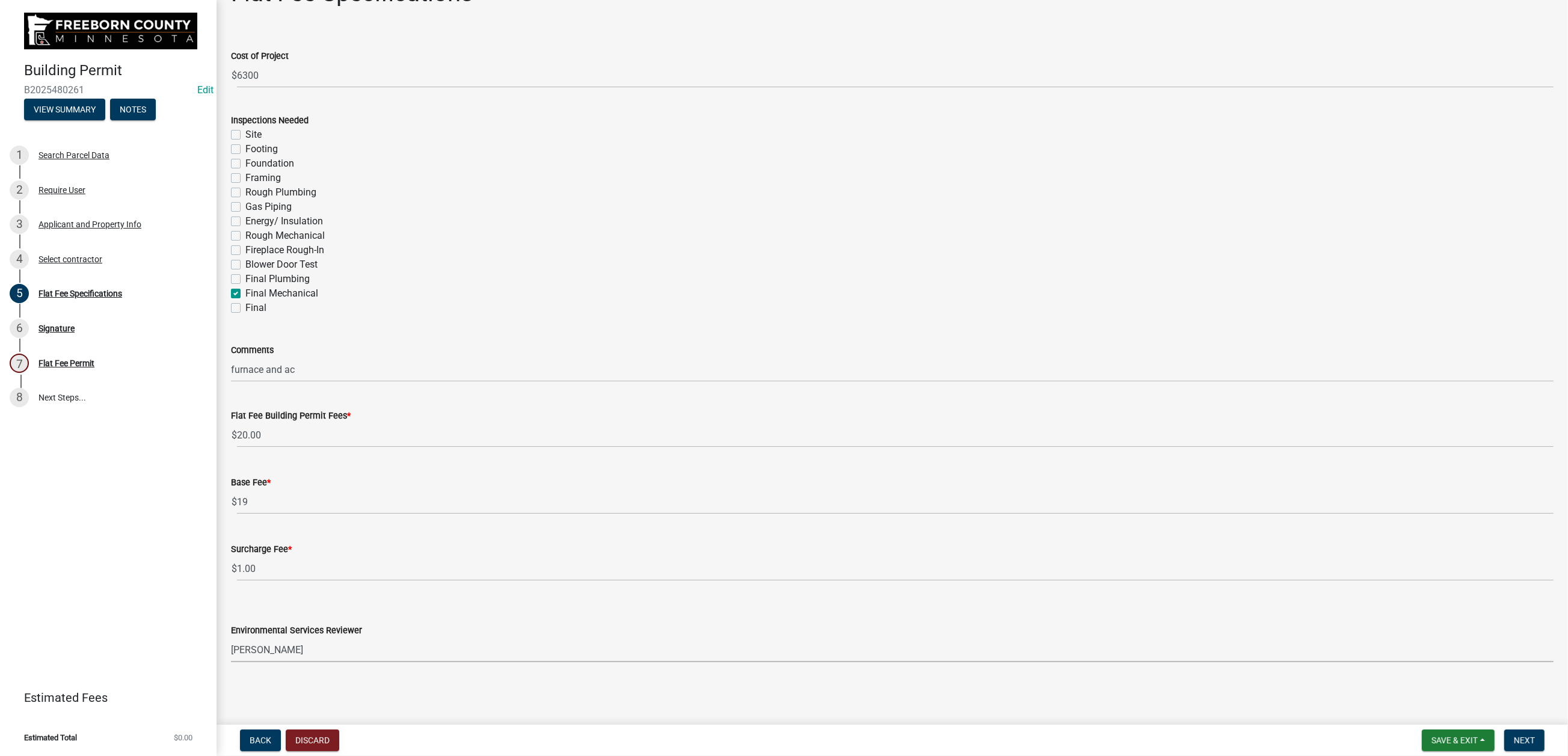
click at [237, 637] on select "Select Item... [PERSON_NAME] [PERSON_NAME] [PERSON_NAME] [PERSON_NAME] [PERSON_…" at bounding box center [892, 649] width 1323 height 24
select select "cf5e982a-8fde-449d-bcd8-be8cdfb99374"
click at [1515, 735] on span "Next" at bounding box center [1525, 740] width 22 height 9
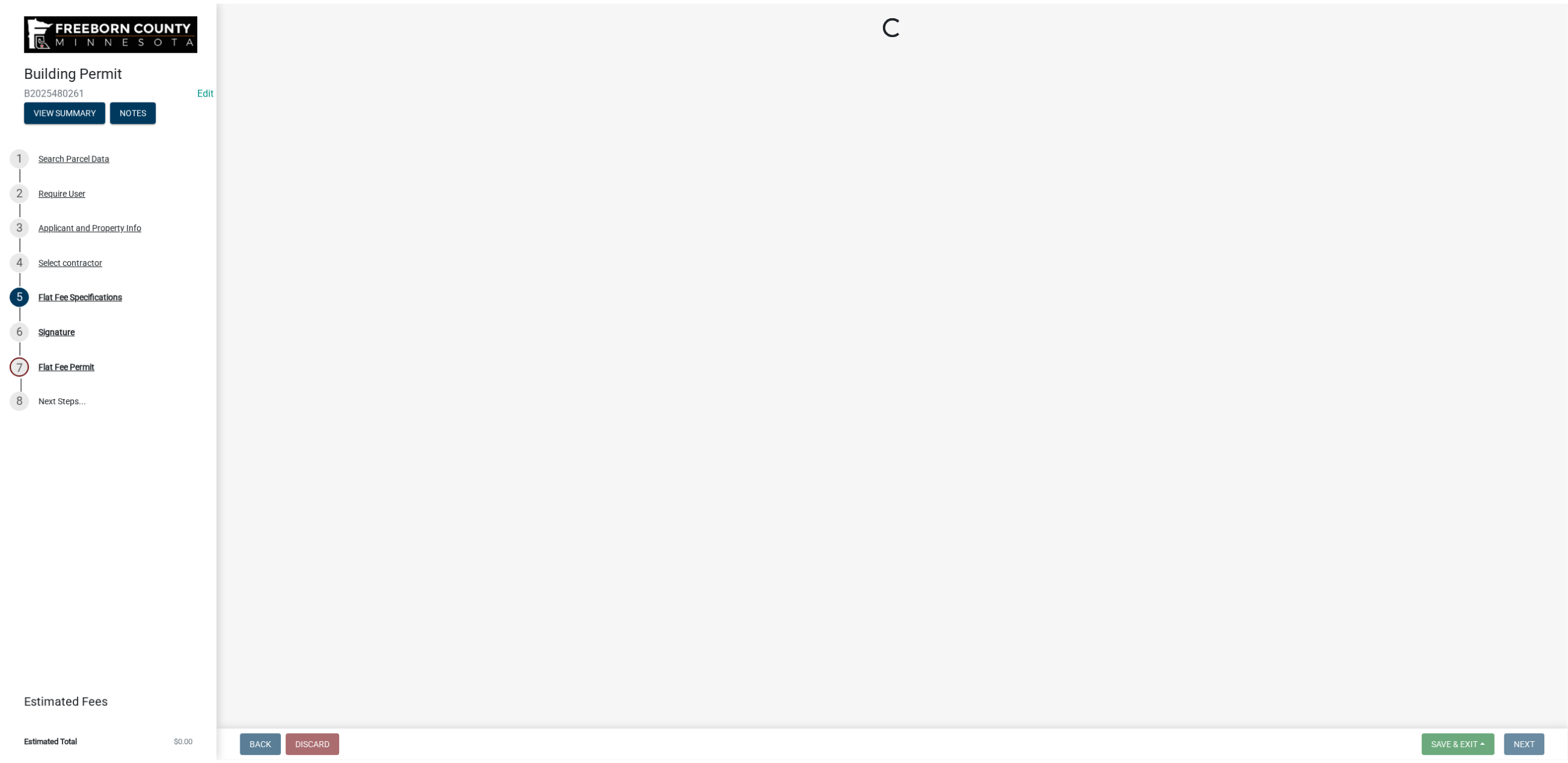
scroll to position [0, 0]
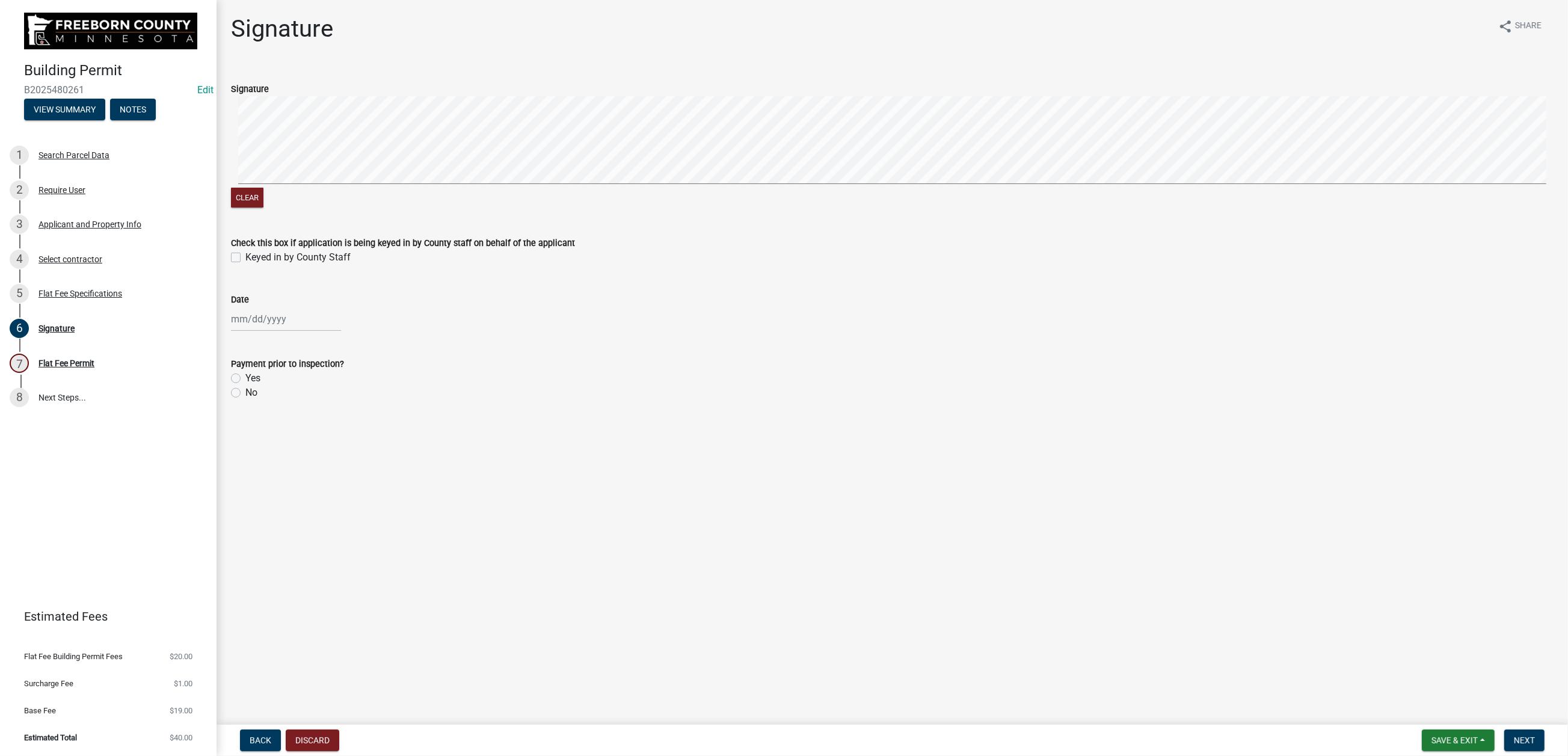
drag, startPoint x: 245, startPoint y: 333, endPoint x: 261, endPoint y: 408, distance: 76.7
click at [246, 264] on label "Keyed in by County Staff" at bounding box center [298, 257] width 106 height 14
click at [246, 258] on input "Keyed in by County Staff" at bounding box center [250, 254] width 7 height 7
checkbox input "true"
select select "9"
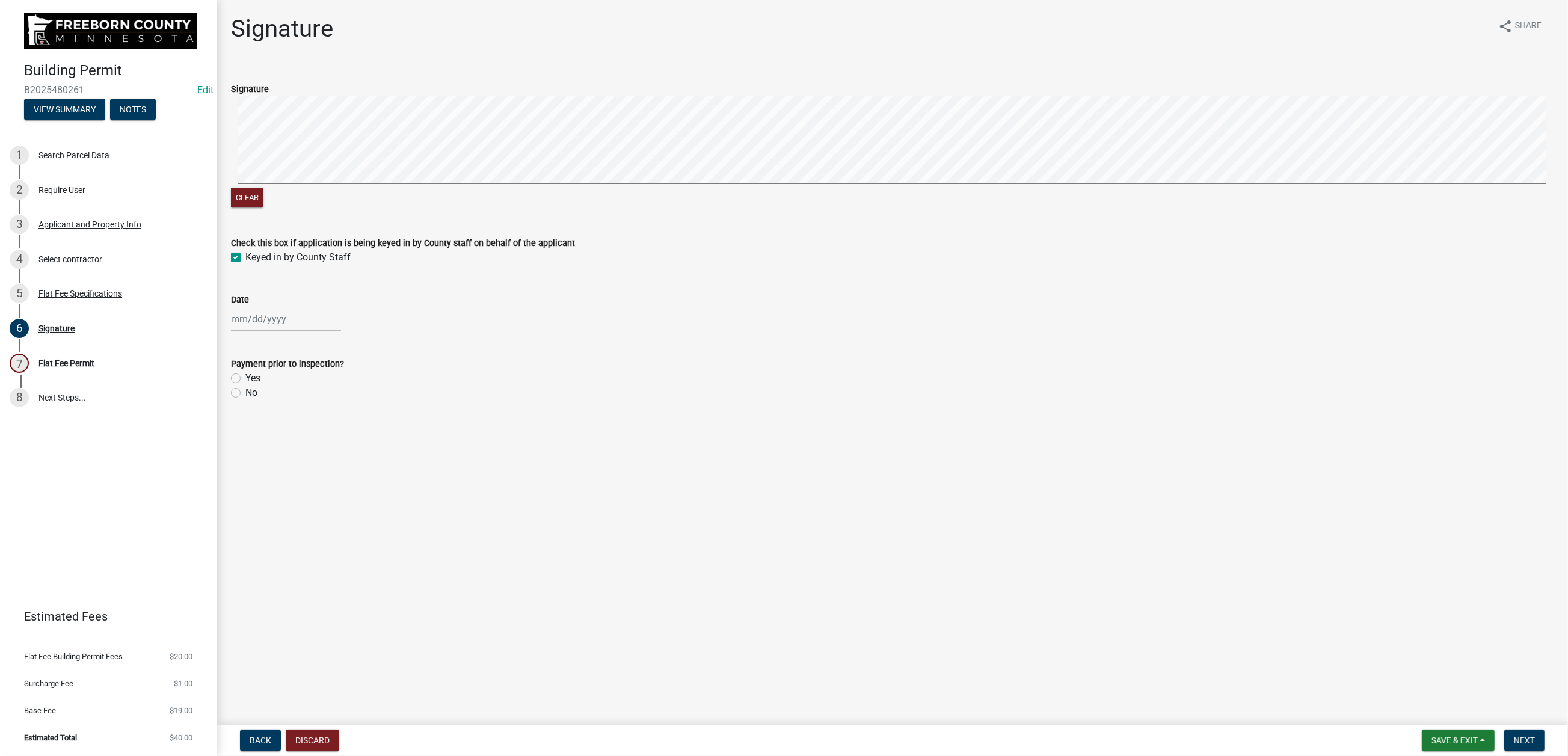
select select "2025"
drag, startPoint x: 259, startPoint y: 432, endPoint x: 273, endPoint y: 439, distance: 15.7
click at [259, 332] on div "[PERSON_NAME] Feb Mar Apr [PERSON_NAME][DATE] Oct Nov [DATE] 1526 1527 1528 152…" at bounding box center [286, 319] width 110 height 24
click at [310, 458] on div "18" at bounding box center [300, 449] width 20 height 20
type input "[DATE]"
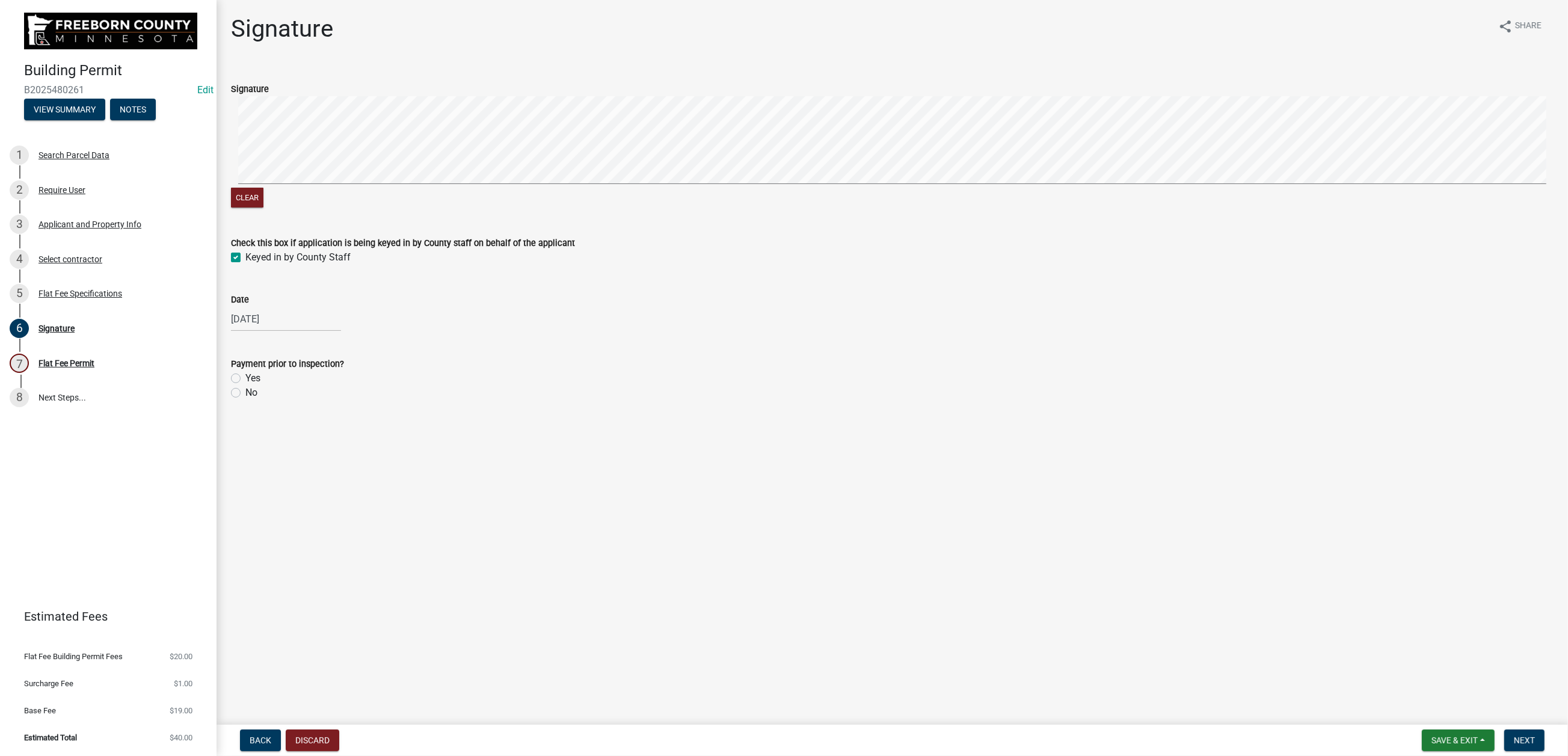
click at [248, 400] on label "No" at bounding box center [252, 392] width 12 height 14
click at [248, 393] on input "No" at bounding box center [250, 389] width 7 height 7
radio input "true"
click at [1515, 735] on span "Next" at bounding box center [1525, 740] width 22 height 9
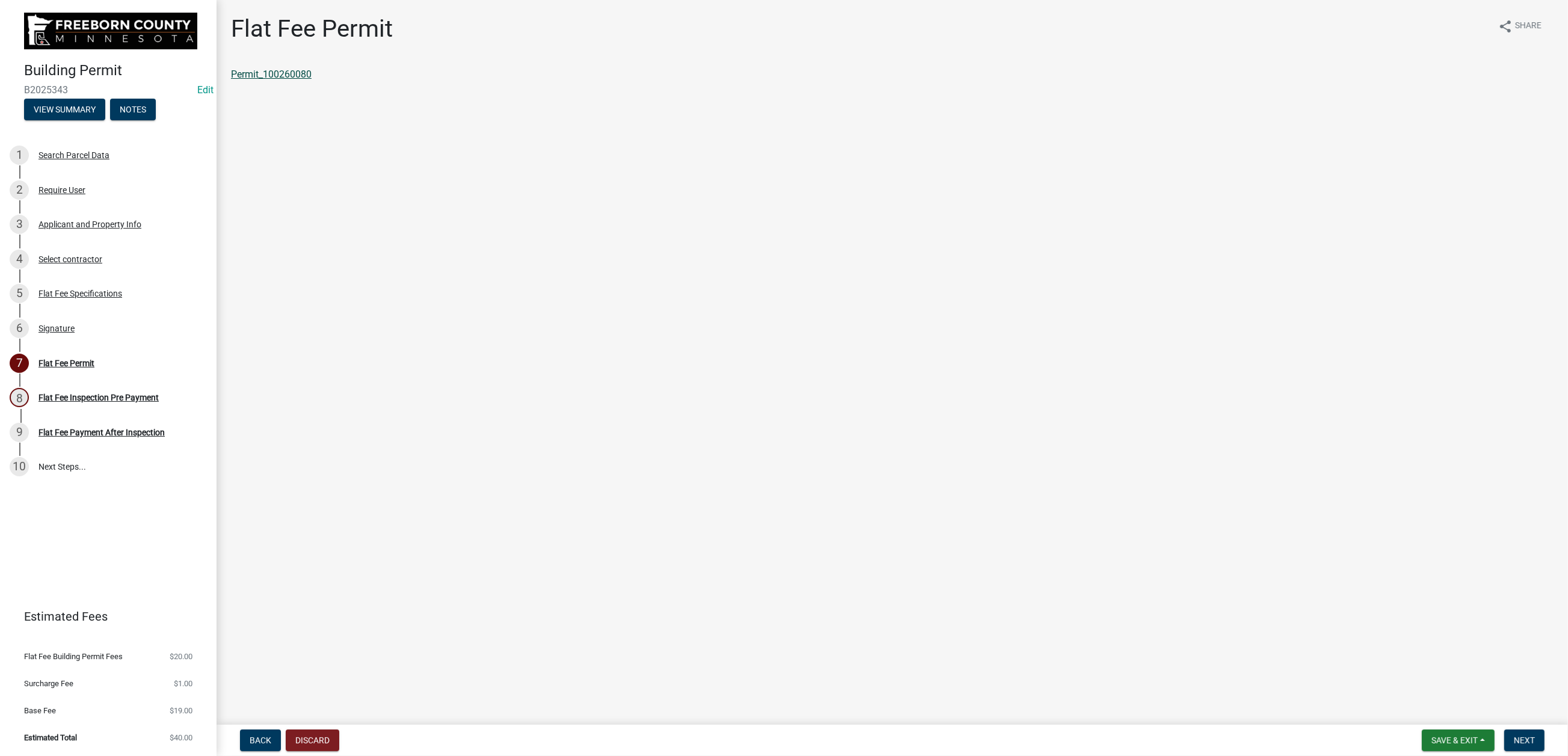
click at [305, 80] on link "Permit_100260080" at bounding box center [271, 74] width 80 height 11
click at [1431, 735] on span "Save & Exit" at bounding box center [1455, 740] width 47 height 9
drag, startPoint x: 1383, startPoint y: 685, endPoint x: 1402, endPoint y: 655, distance: 35.5
click at [1399, 684] on button "Save & Exit" at bounding box center [1446, 698] width 96 height 29
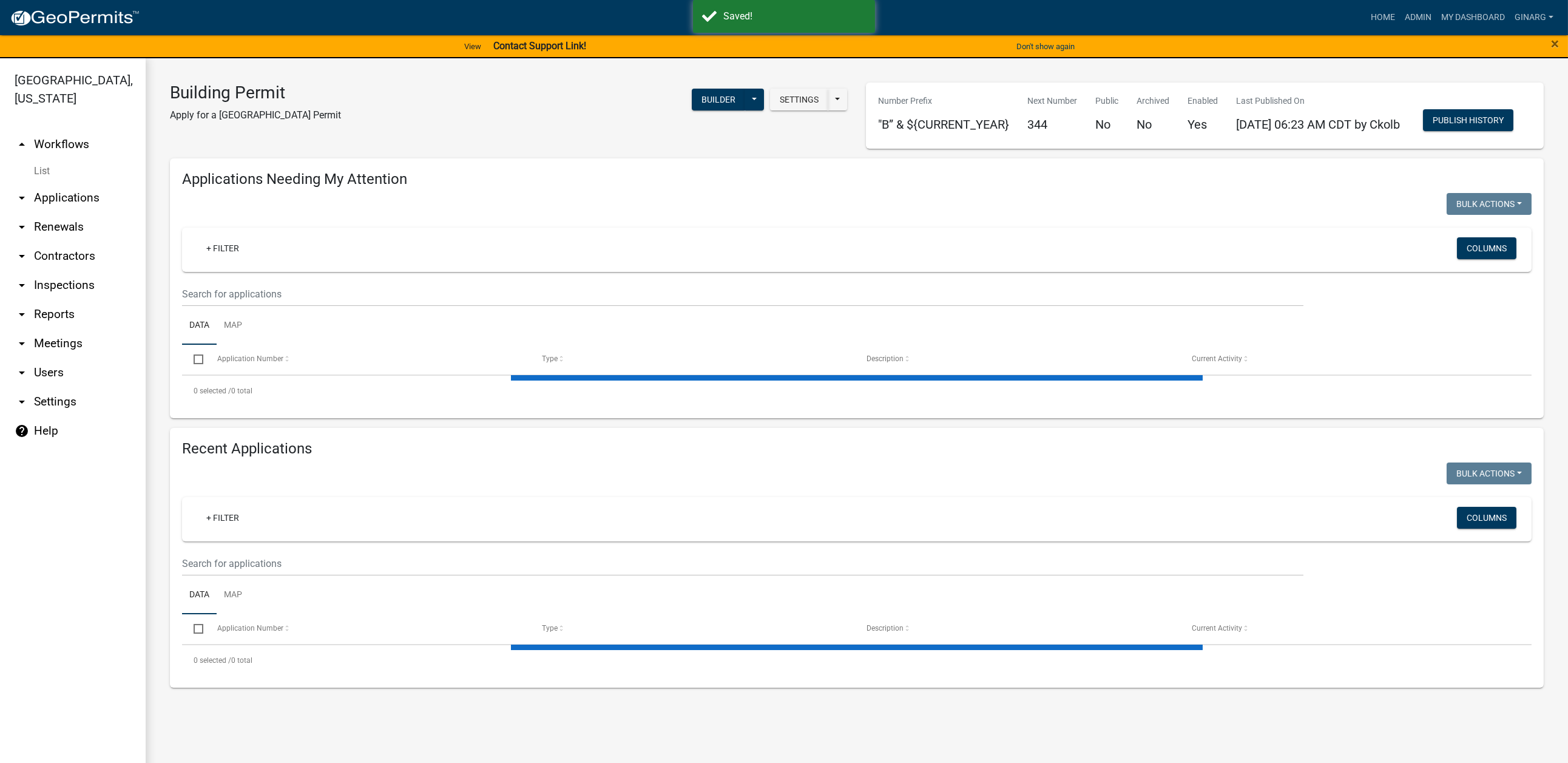
select select "3: 100"
